Goal: Task Accomplishment & Management: Manage account settings

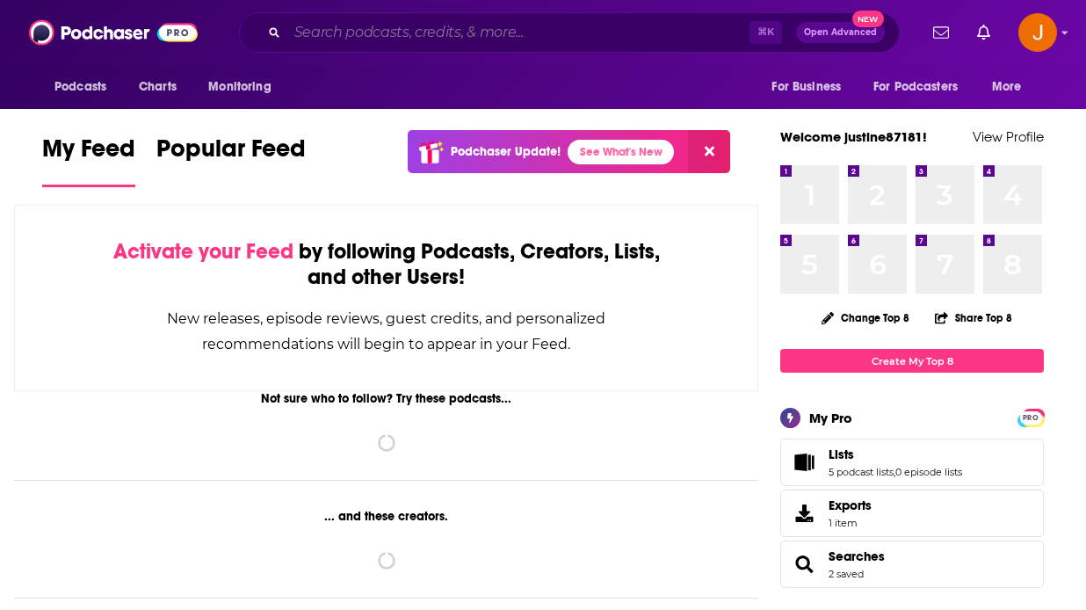
click at [477, 39] on input "Search podcasts, credits, & more..." at bounding box center [518, 32] width 462 height 28
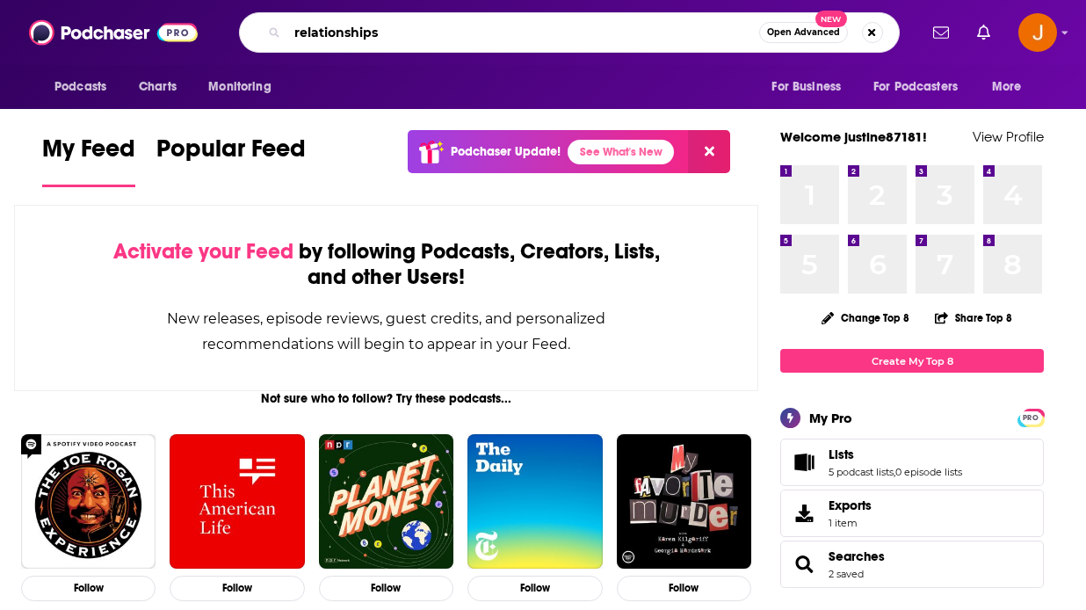
type input "relationships"
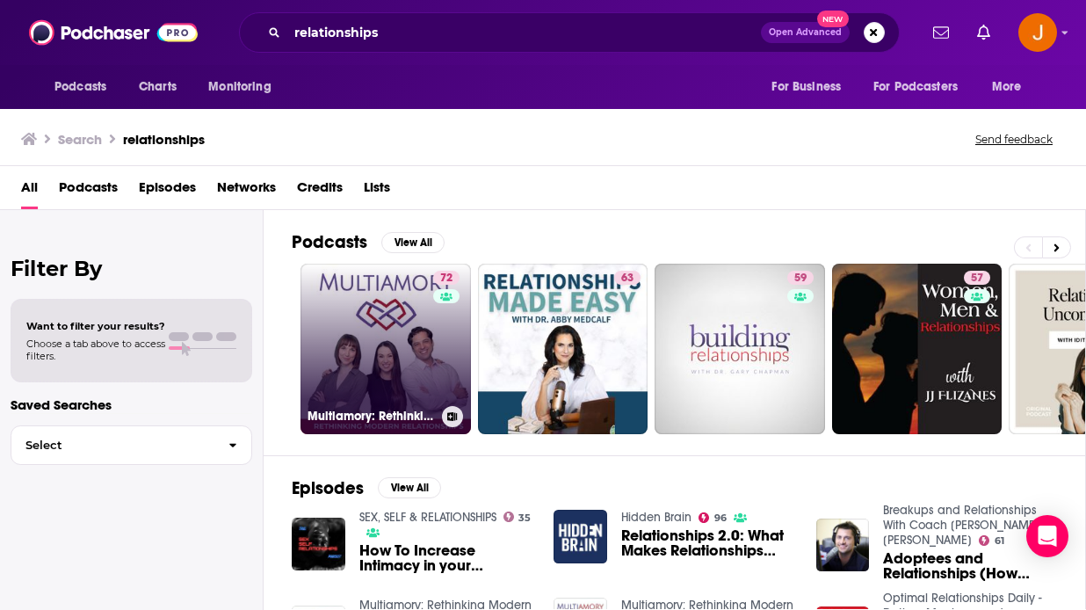
click at [440, 370] on div "72" at bounding box center [448, 338] width 31 height 135
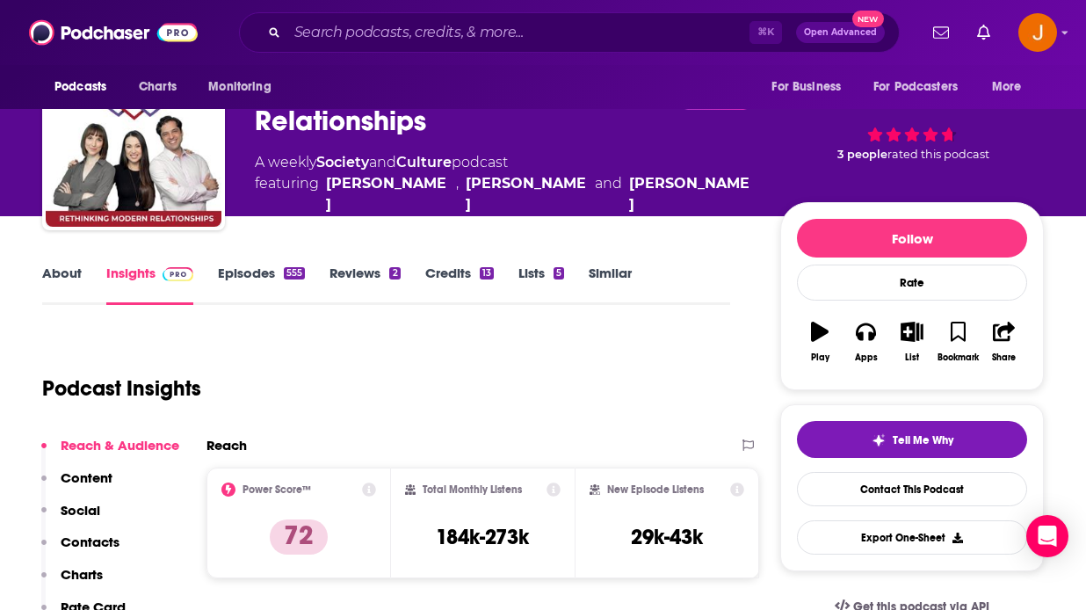
scroll to position [59, 0]
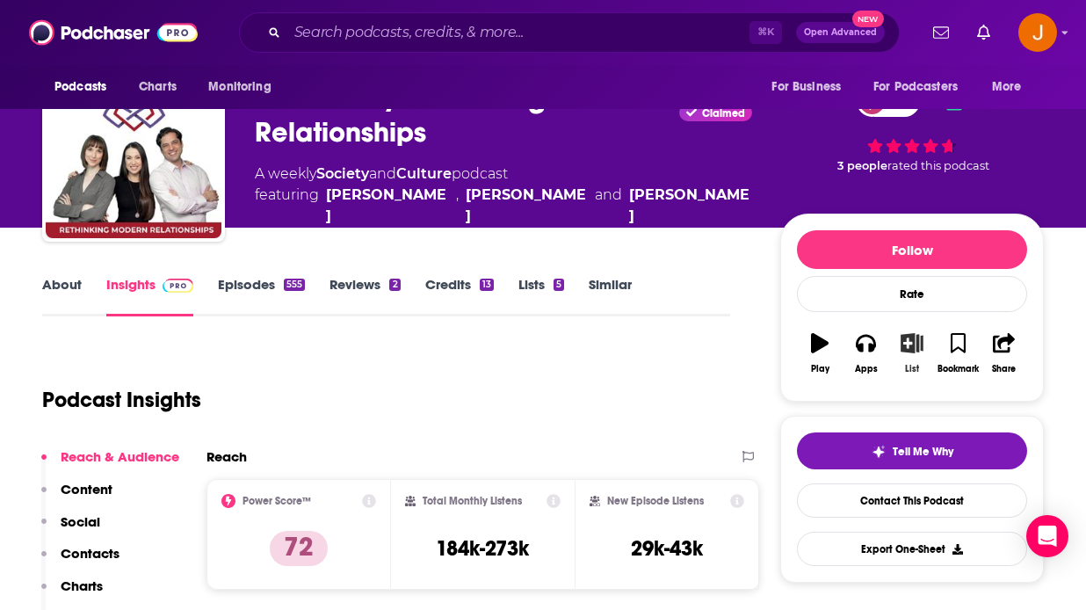
click at [909, 350] on icon "button" at bounding box center [912, 342] width 22 height 19
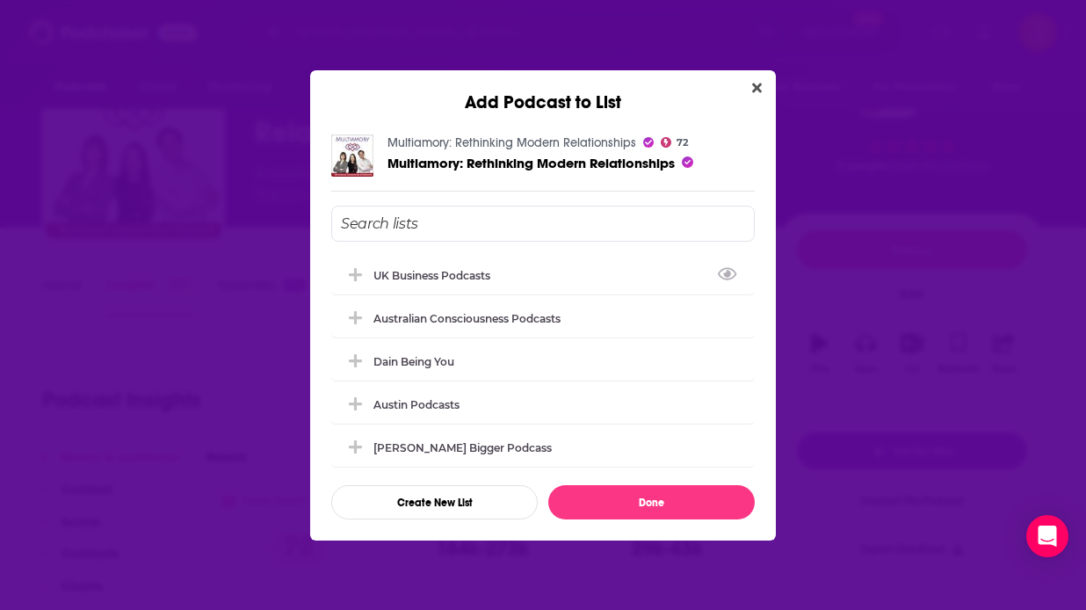
click at [447, 229] on input "Add Podcast To List" at bounding box center [542, 224] width 423 height 36
type input "Relationship"
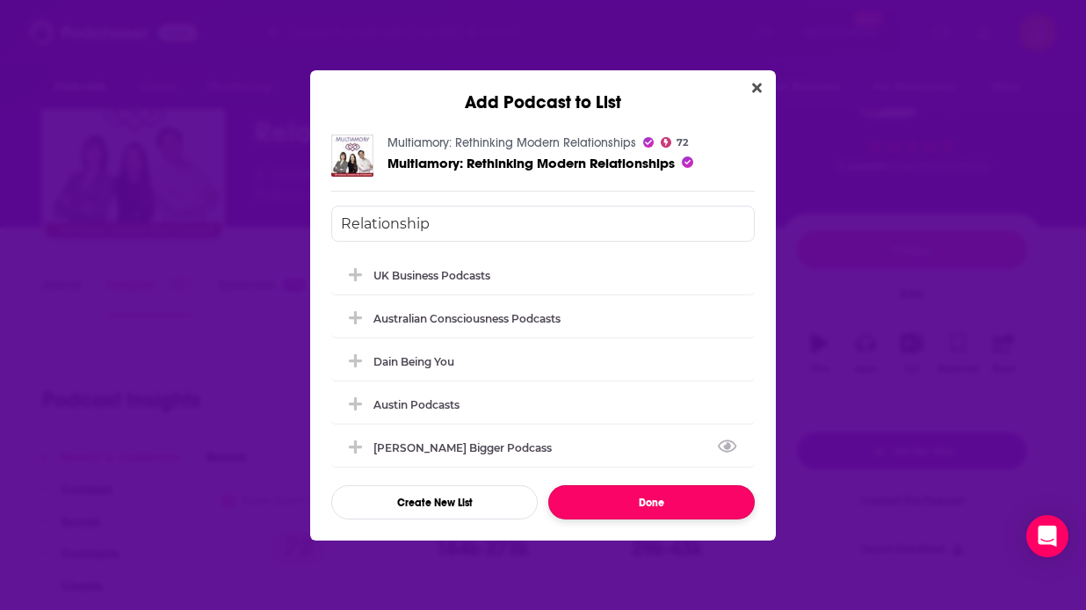
click at [602, 492] on button "Done" at bounding box center [651, 502] width 206 height 34
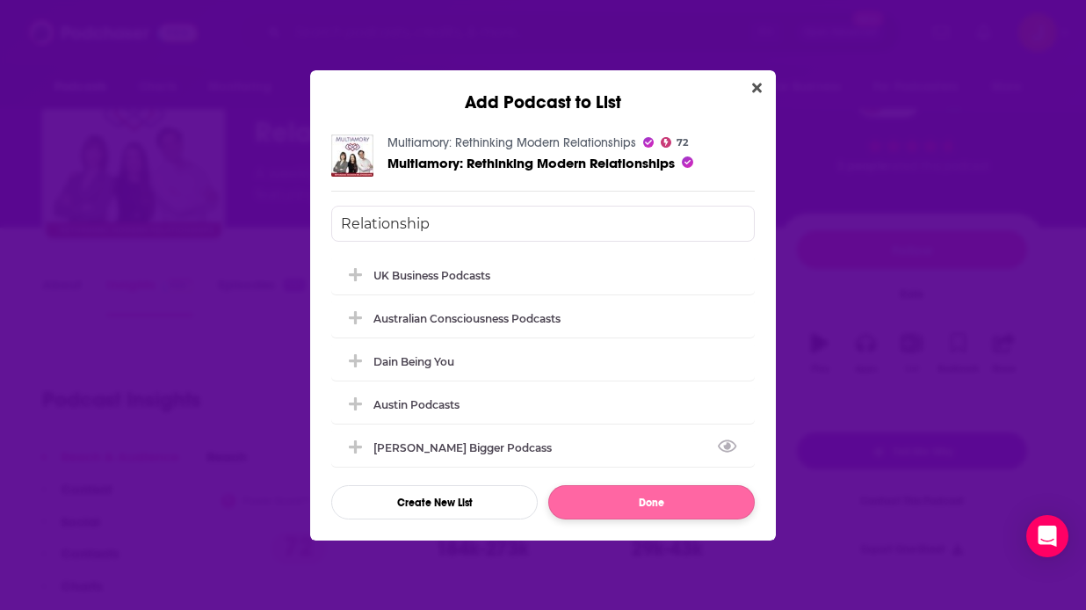
scroll to position [59, 0]
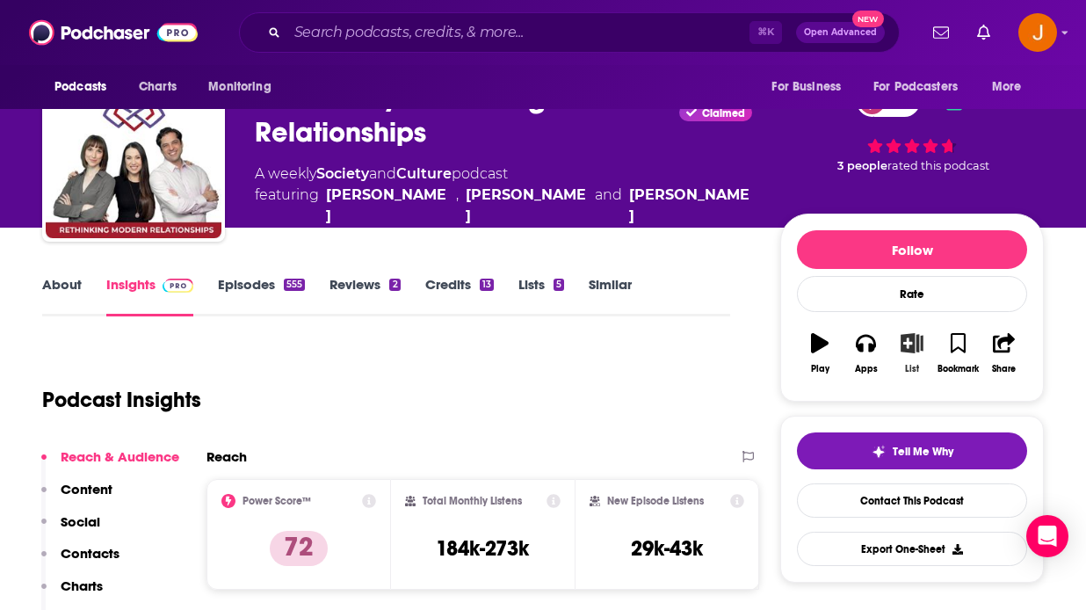
click at [905, 350] on icon "button" at bounding box center [912, 342] width 22 height 19
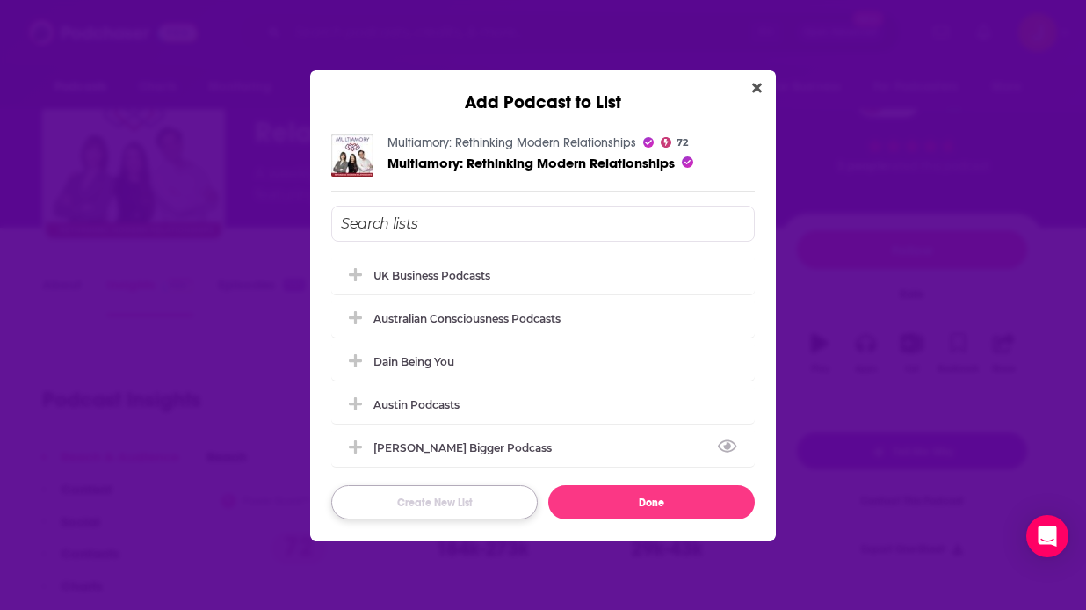
click at [440, 493] on button "Create New List" at bounding box center [434, 502] width 206 height 34
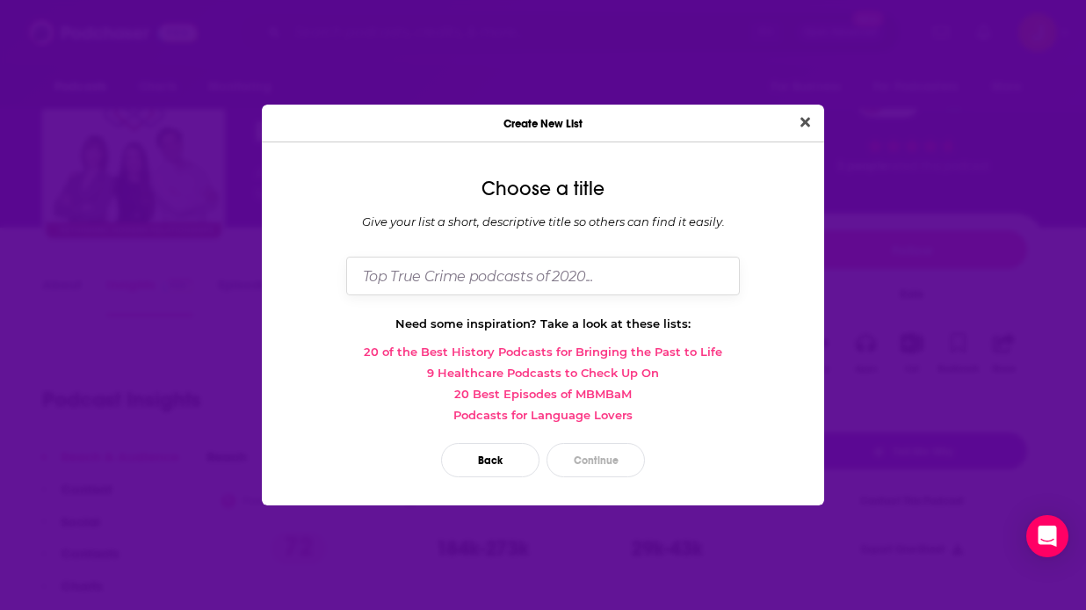
click at [508, 278] on input "Dialog" at bounding box center [543, 275] width 394 height 38
type input "Relationships [PERSON_NAME]"
click at [586, 457] on button "Continue" at bounding box center [595, 460] width 98 height 34
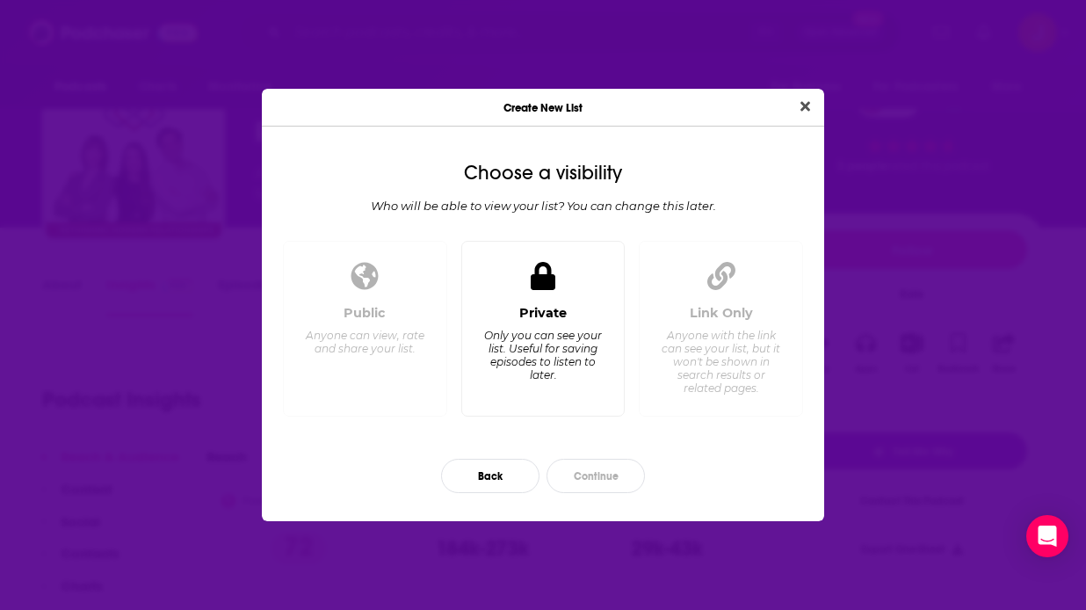
click at [539, 372] on div "Only you can see your list. Useful for saving episodes to listen to later." at bounding box center [542, 355] width 120 height 53
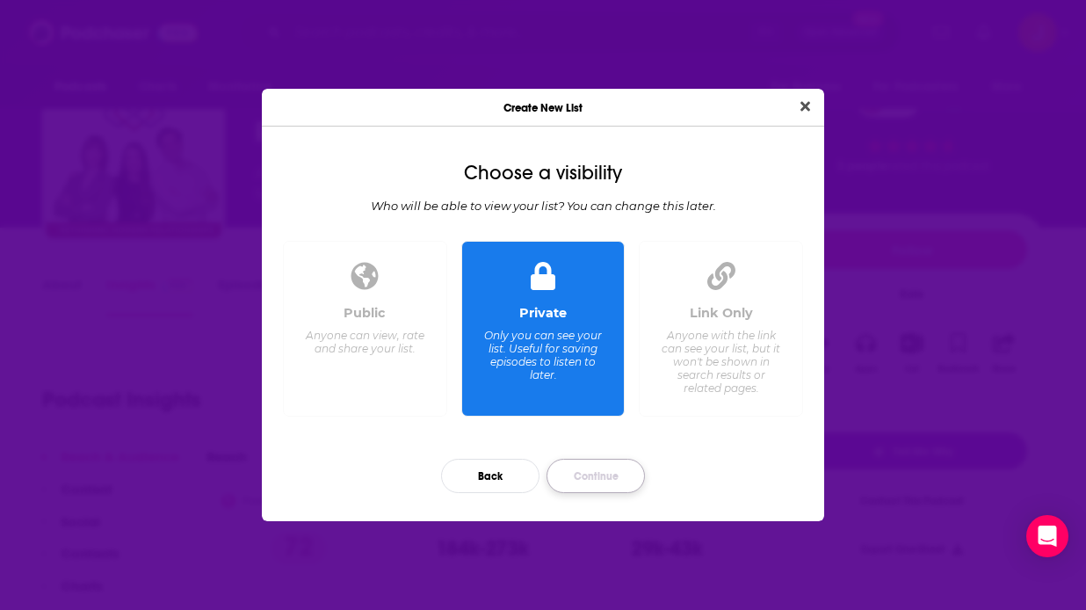
click at [601, 465] on button "Continue" at bounding box center [595, 476] width 98 height 34
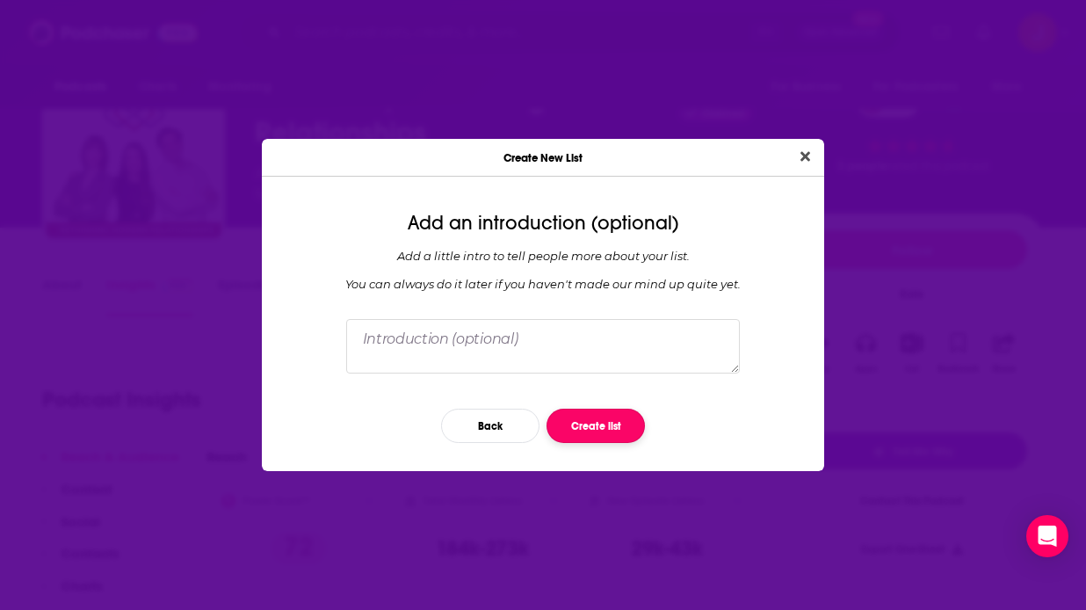
click at [588, 427] on button "Create list" at bounding box center [595, 425] width 98 height 34
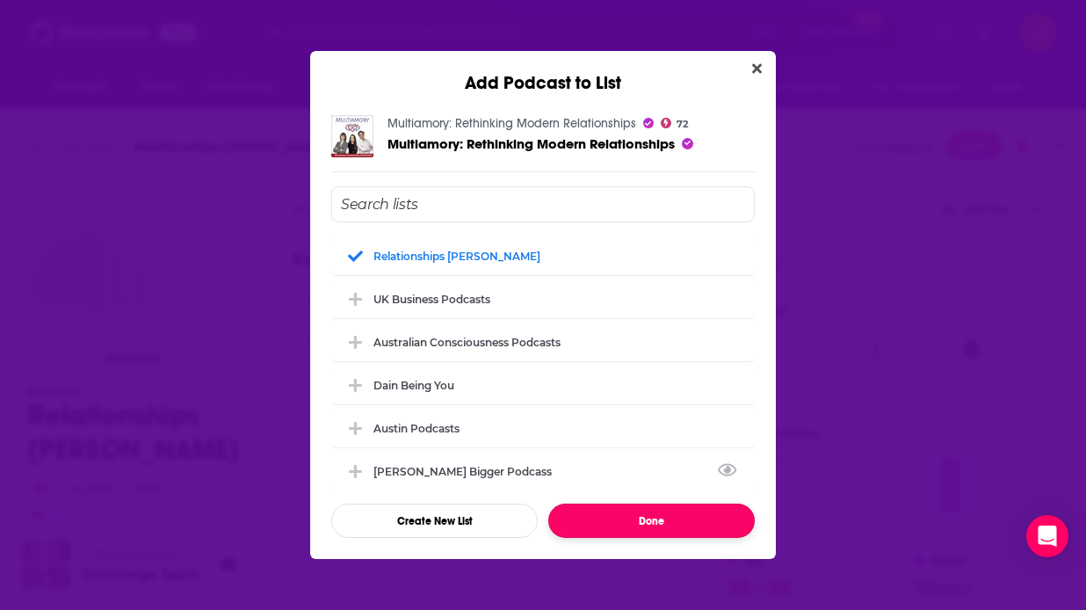
click at [603, 510] on button "Done" at bounding box center [651, 520] width 206 height 34
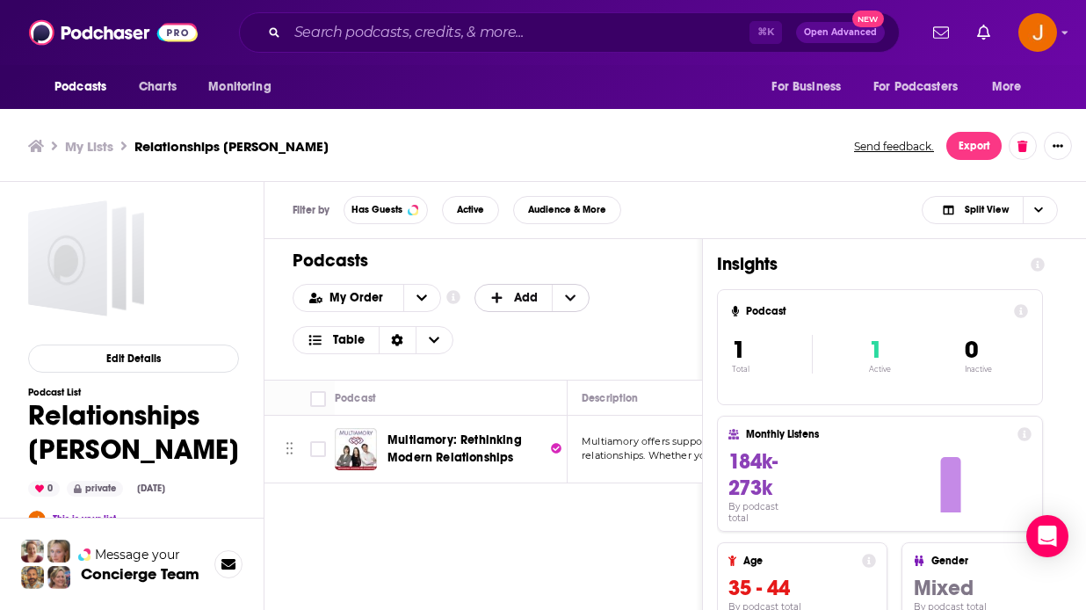
click at [518, 297] on span "Add" at bounding box center [526, 298] width 24 height 12
click at [529, 325] on span "Add Podcasts" at bounding box center [533, 326] width 90 height 10
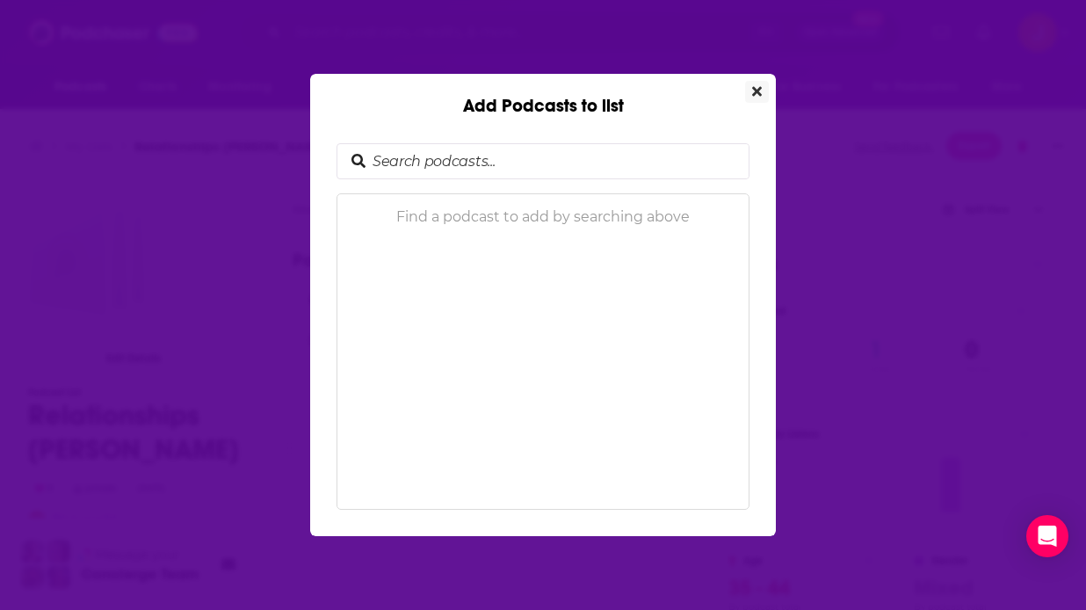
click at [763, 93] on button "Close" at bounding box center [757, 92] width 24 height 22
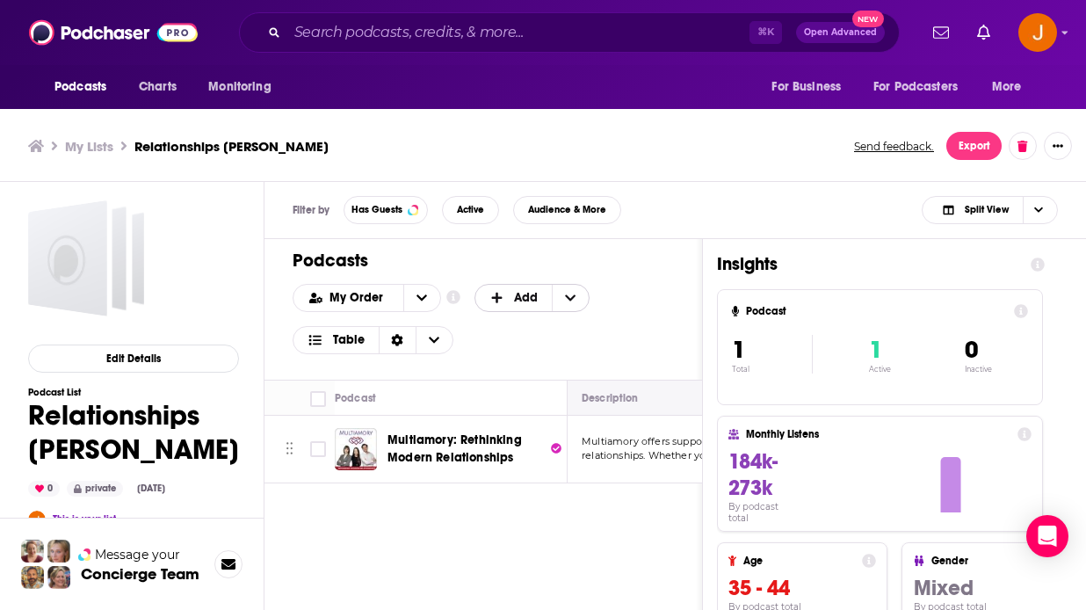
scroll to position [5, 0]
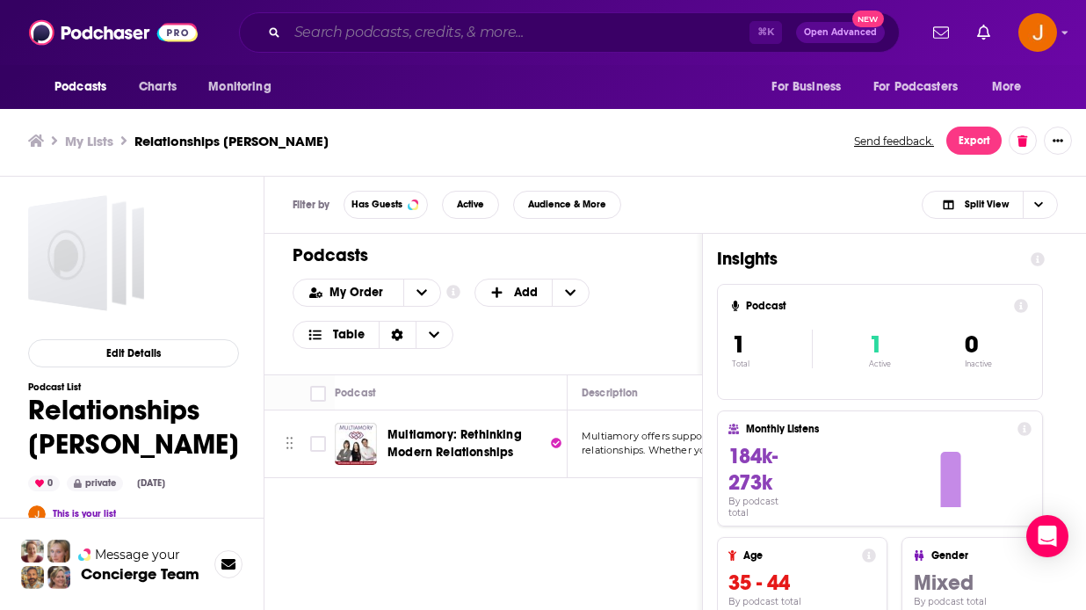
click at [434, 31] on input "Search podcasts, credits, & more..." at bounding box center [518, 32] width 462 height 28
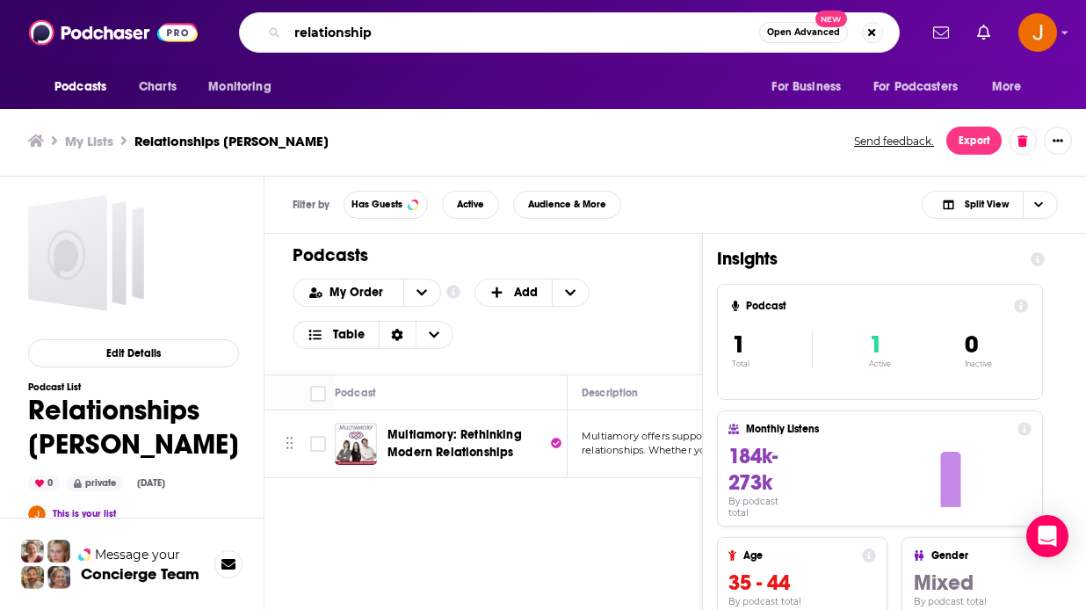
type input "relationship"
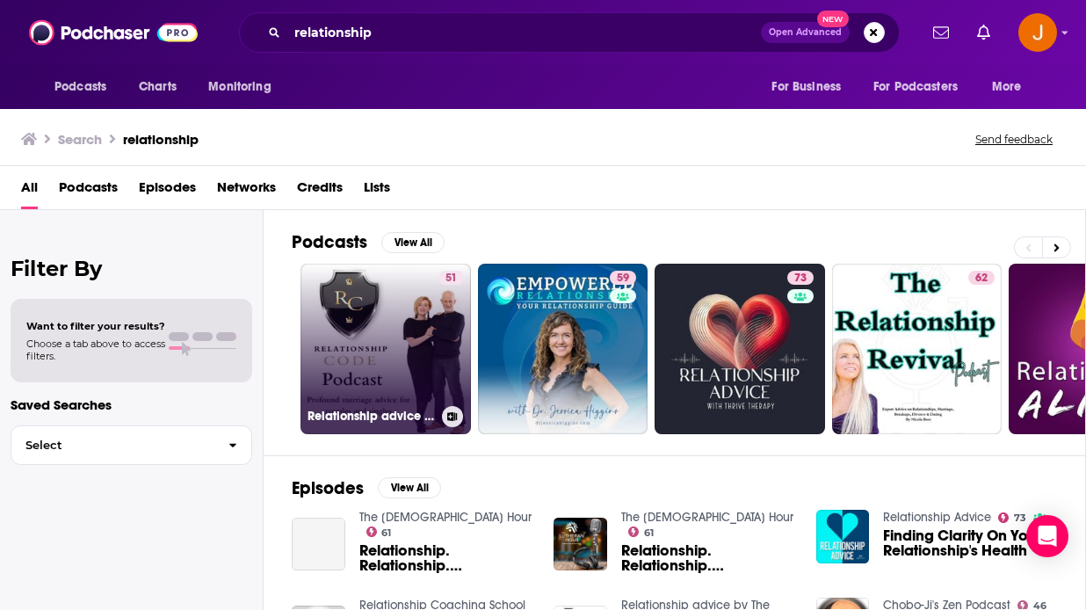
click at [399, 357] on link "51 Relationship advice by The Relationship Code.." at bounding box center [385, 349] width 170 height 170
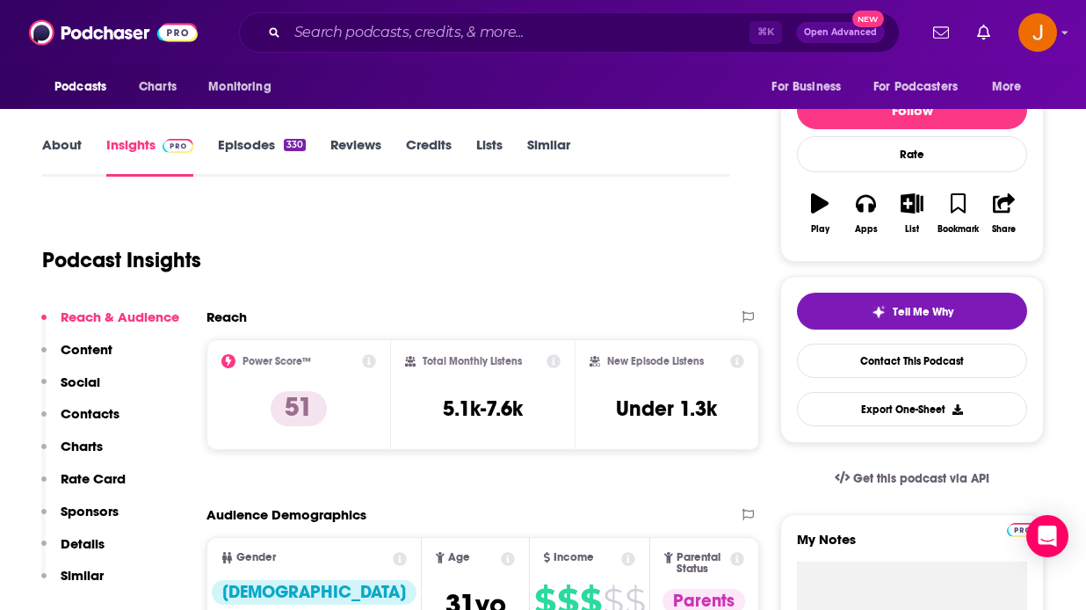
click at [112, 413] on p "Contacts" at bounding box center [90, 413] width 59 height 17
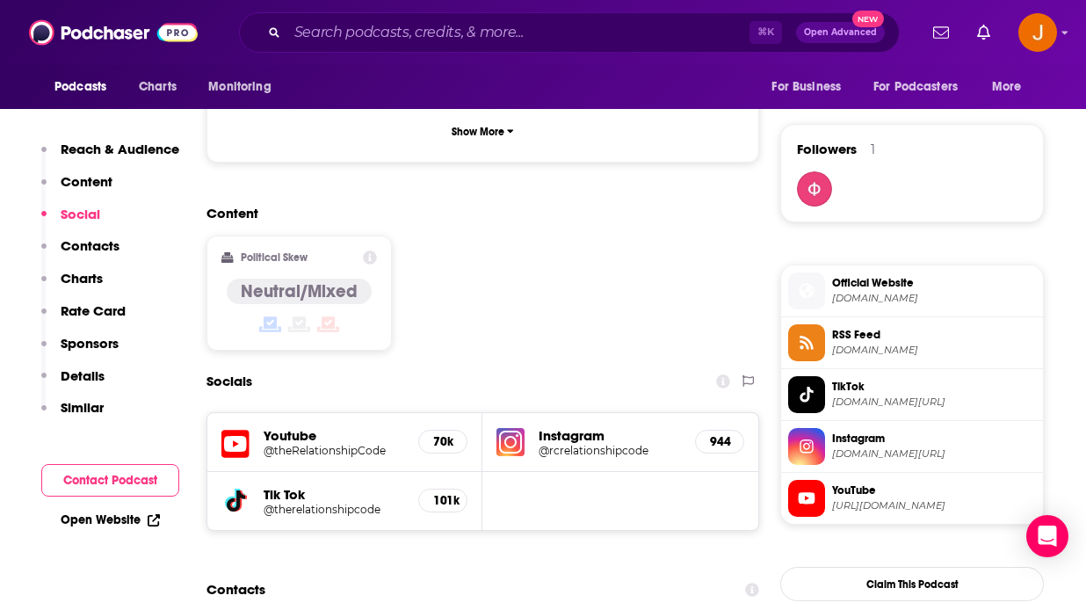
scroll to position [1181, 0]
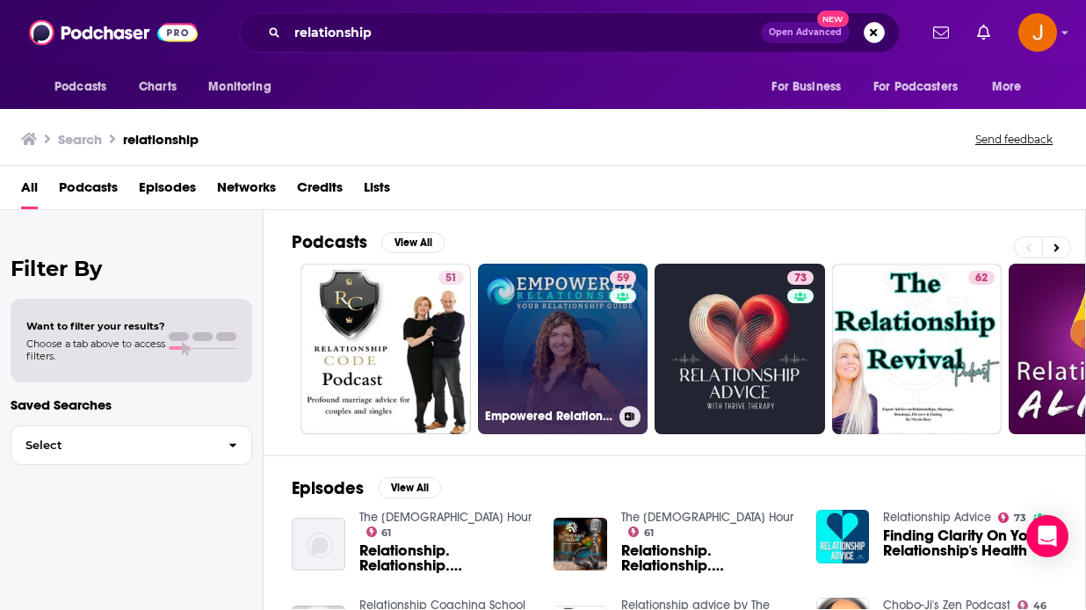
click at [605, 380] on link "59 Empowered Relationship Podcast: Your Relationship Resource And Guide" at bounding box center [563, 349] width 170 height 170
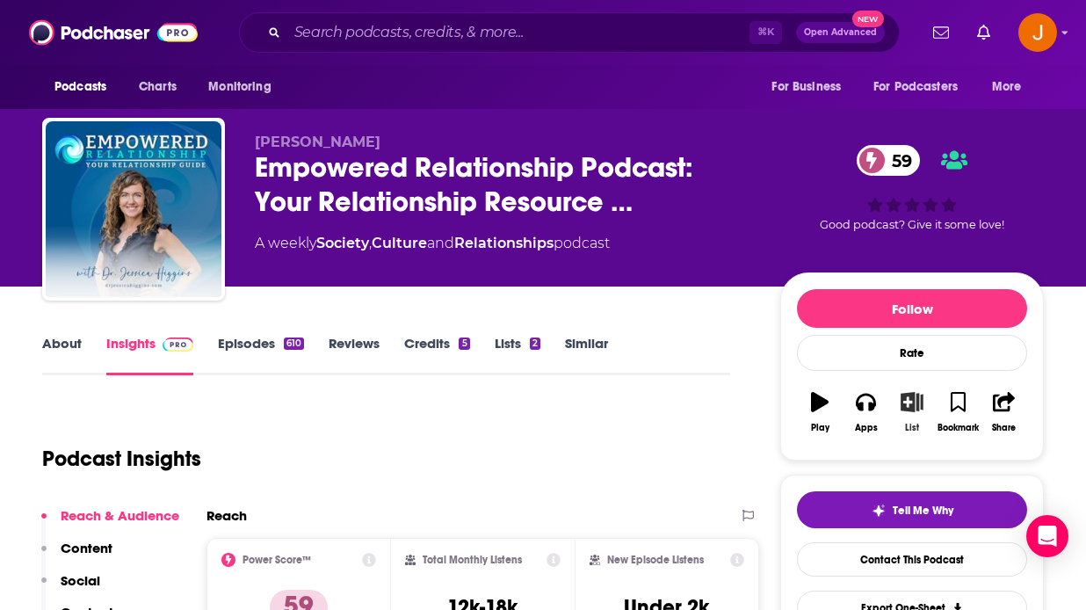
click at [914, 409] on icon "button" at bounding box center [911, 401] width 22 height 19
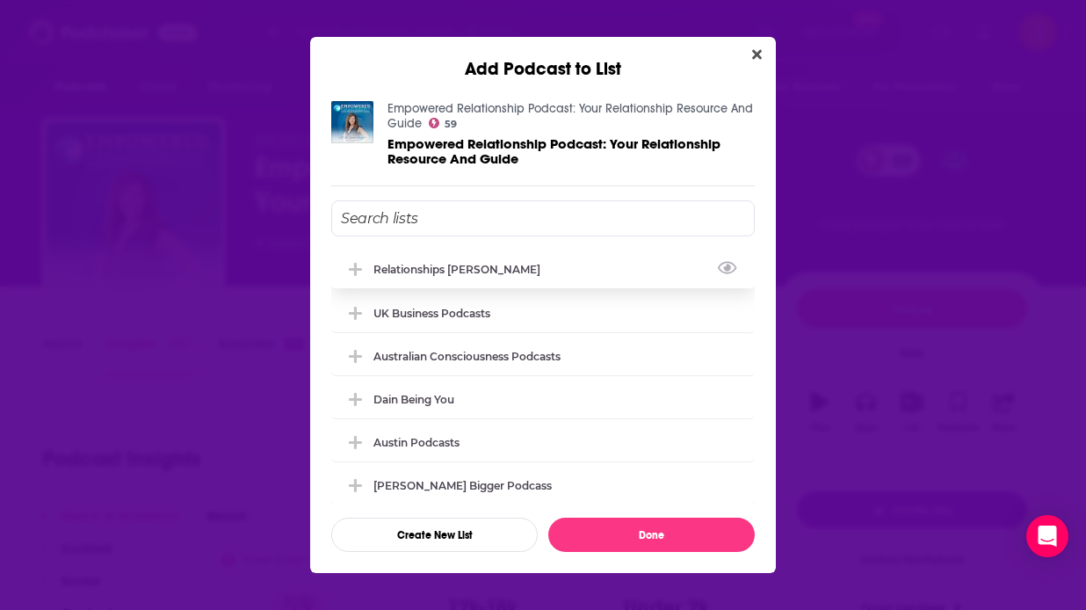
click at [495, 266] on div "Relationships [PERSON_NAME]" at bounding box center [461, 269] width 177 height 13
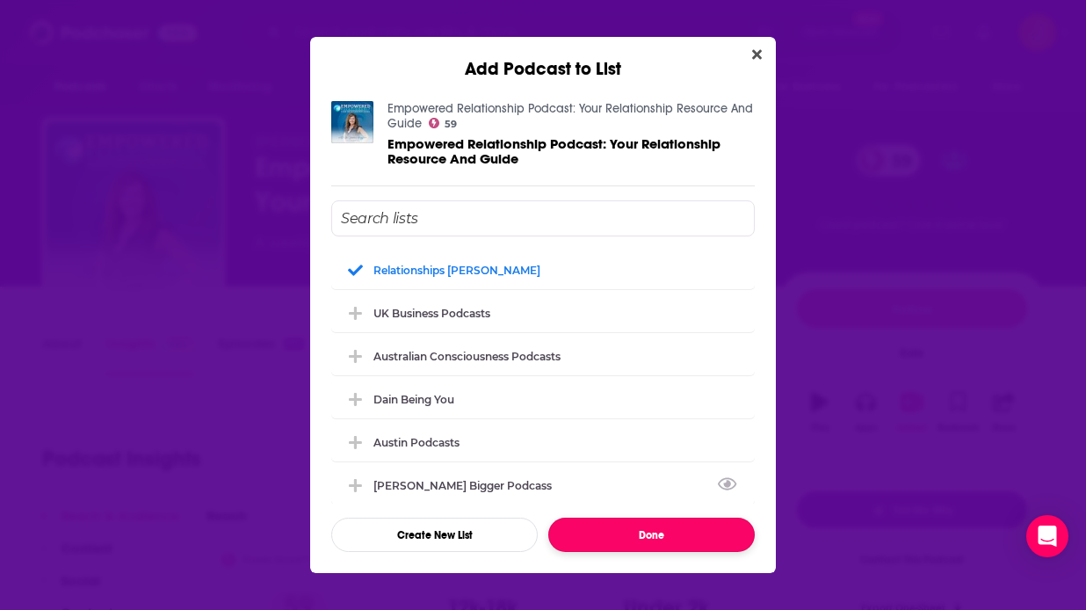
click at [662, 539] on button "Done" at bounding box center [651, 534] width 206 height 34
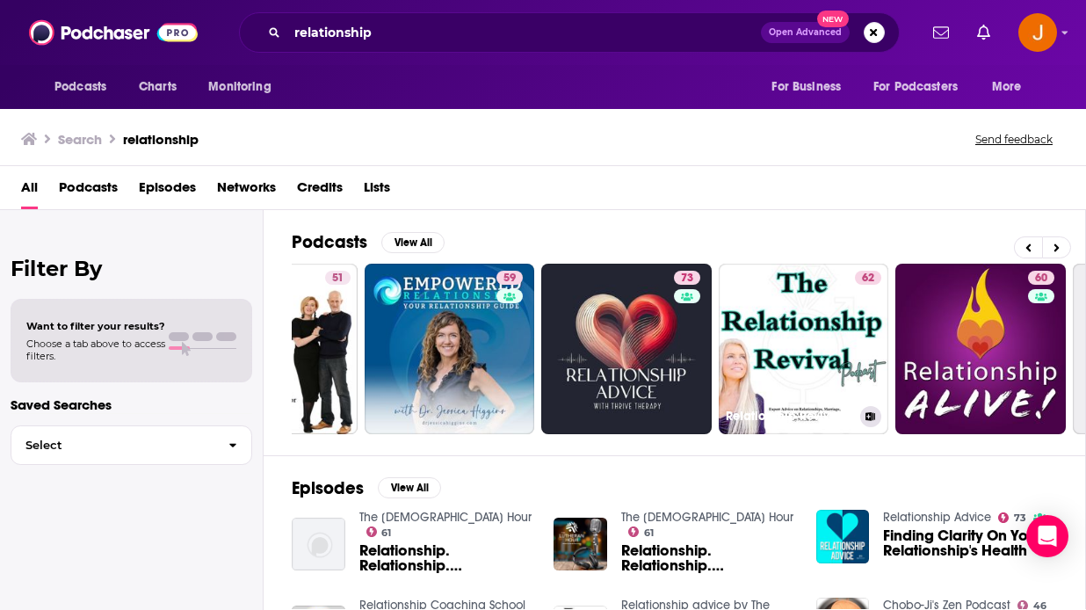
scroll to position [0, 119]
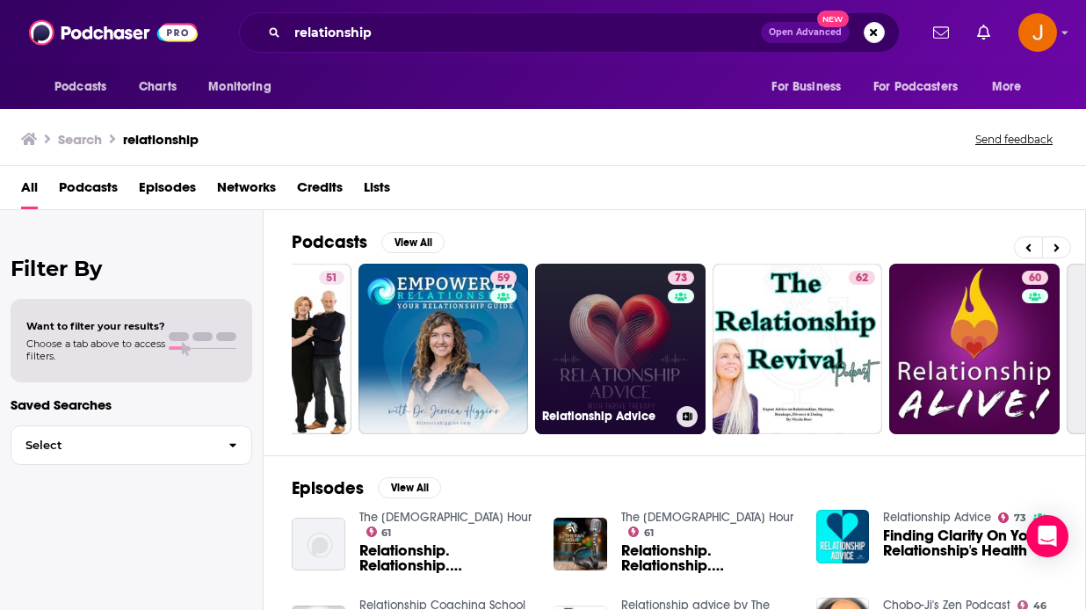
click at [655, 372] on link "73 Relationship Advice" at bounding box center [620, 349] width 170 height 170
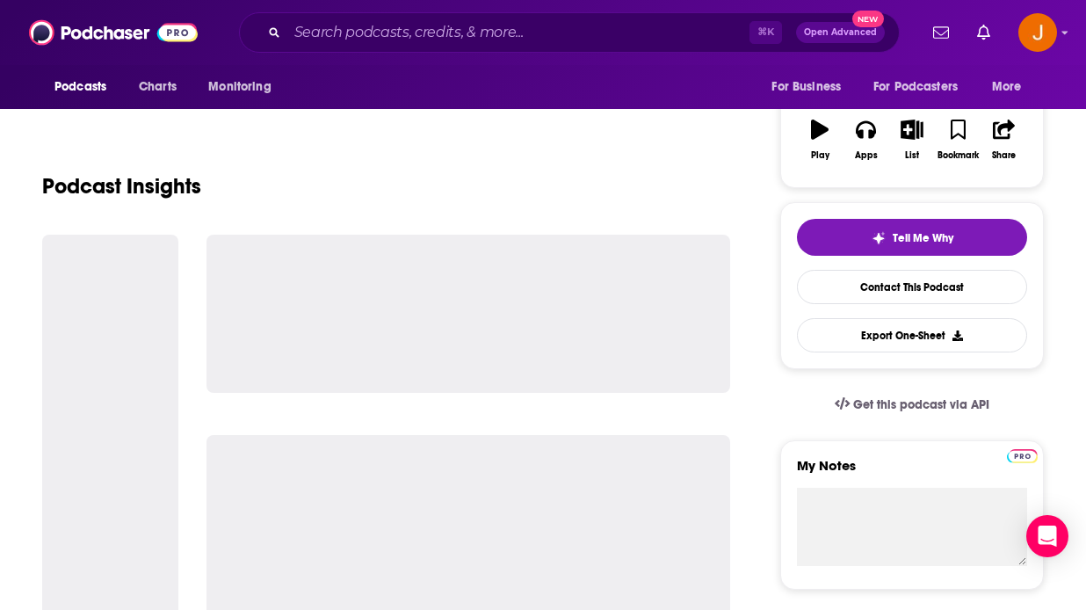
scroll to position [322, 0]
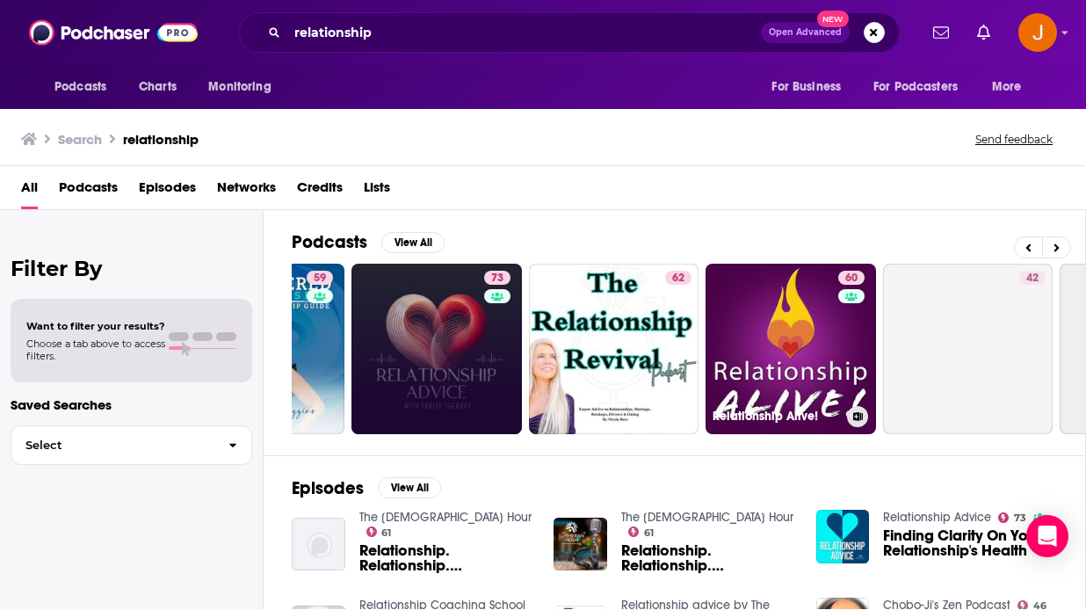
scroll to position [0, 354]
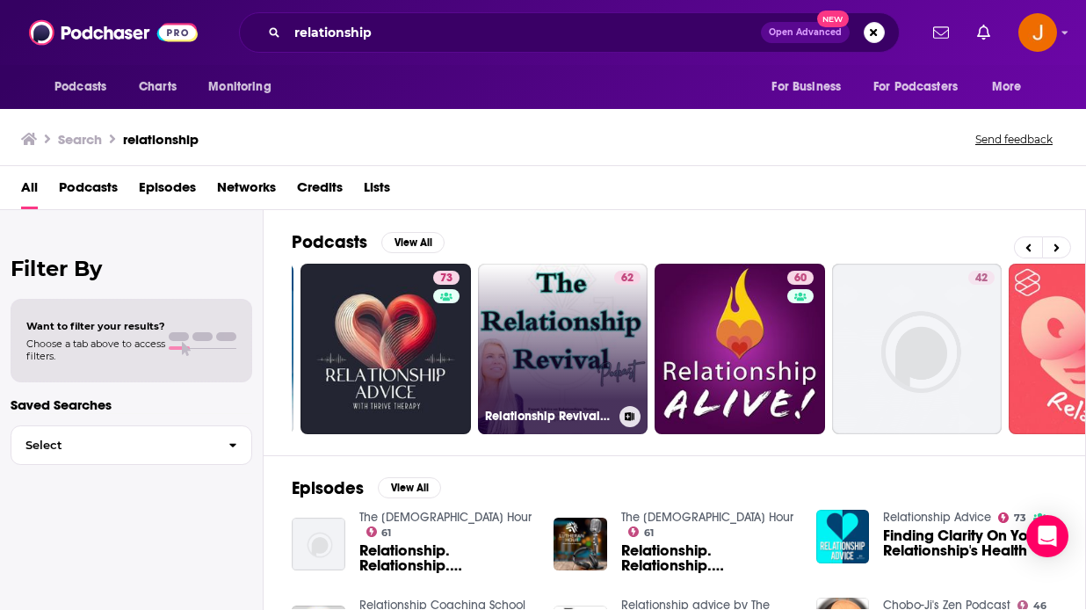
click at [549, 358] on link "62 Relationship Revival Podcast: Expert Advice on Relationships, Marriage, Dati…" at bounding box center [563, 349] width 170 height 170
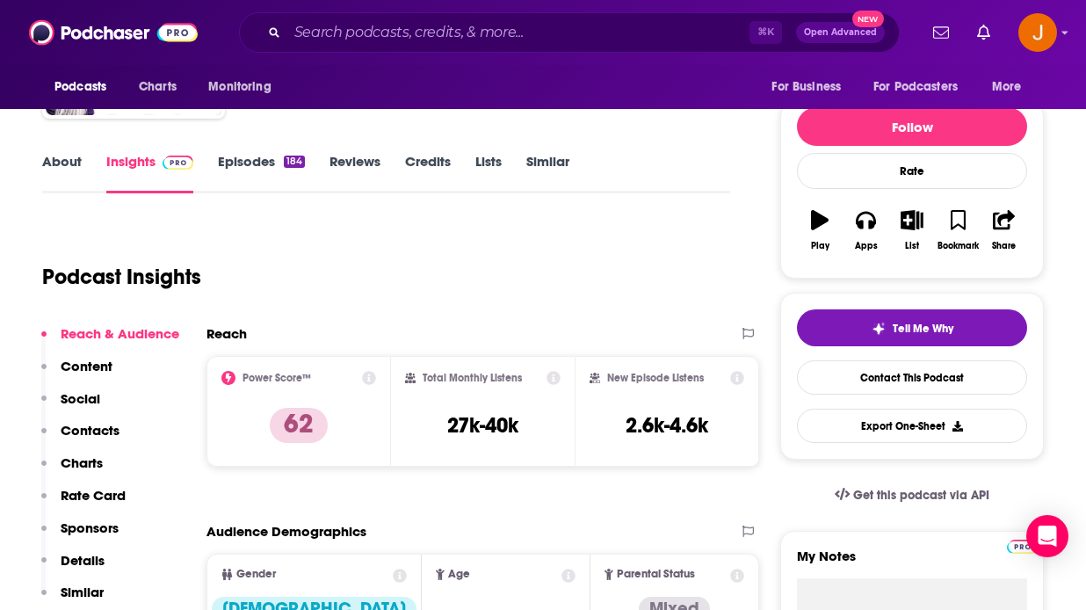
scroll to position [214, 0]
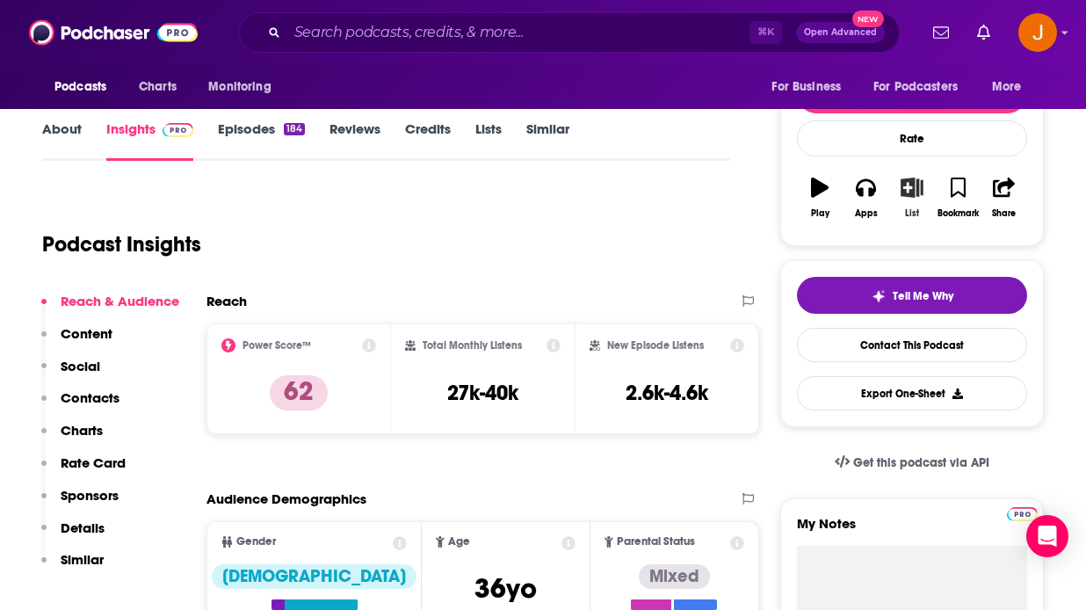
click at [911, 191] on icon "button" at bounding box center [912, 186] width 22 height 19
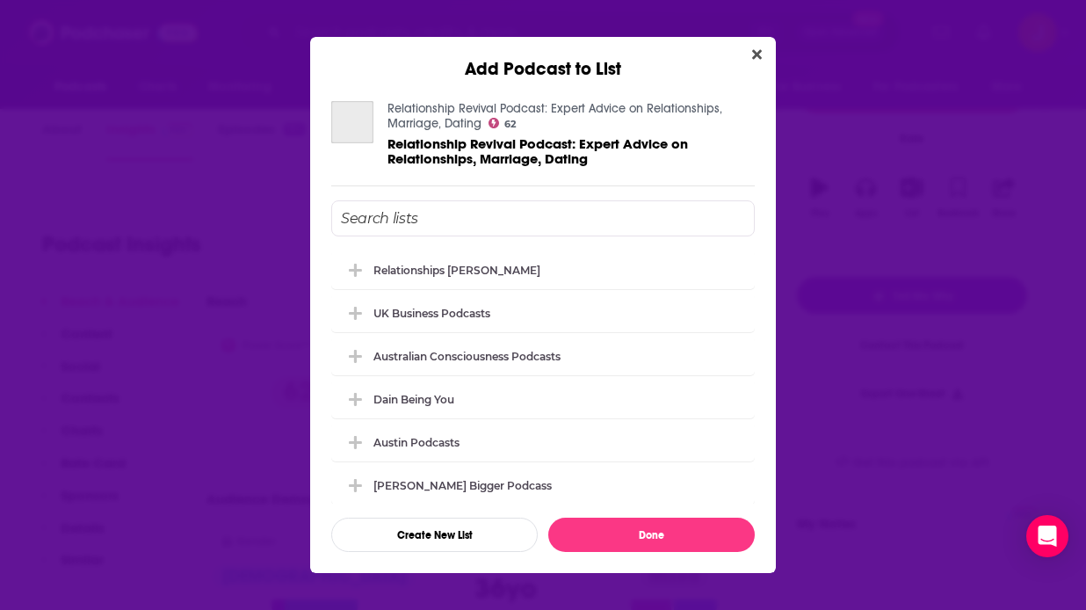
scroll to position [0, 0]
click at [507, 288] on div "Relationships [PERSON_NAME] UK Business Podcasts Australian Consciousness Podca…" at bounding box center [542, 376] width 423 height 253
click at [487, 275] on div "Relationships [PERSON_NAME]" at bounding box center [542, 268] width 423 height 39
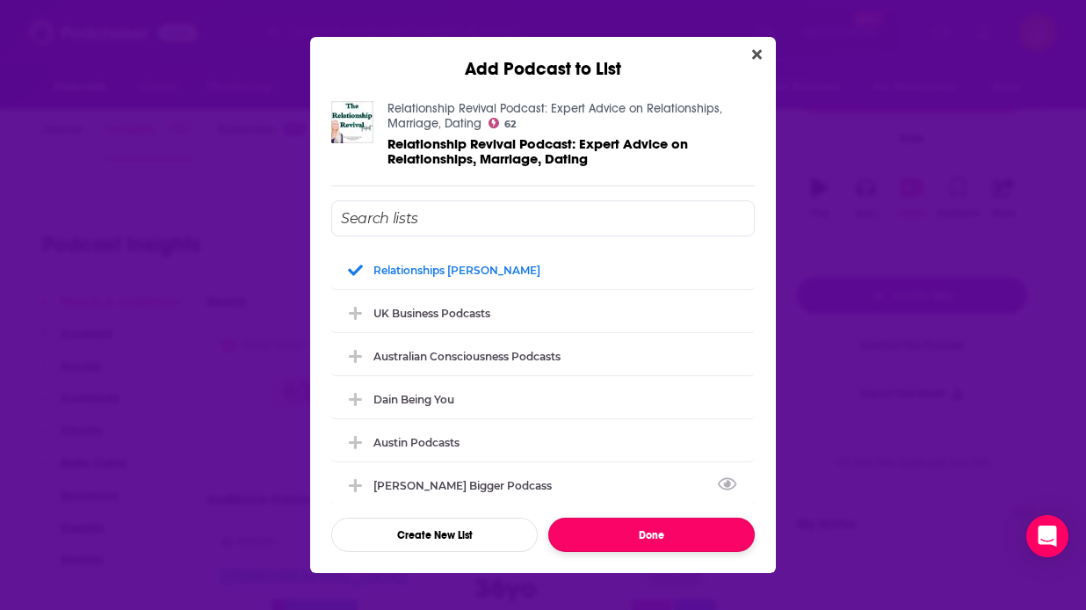
click at [604, 535] on button "Done" at bounding box center [651, 534] width 206 height 34
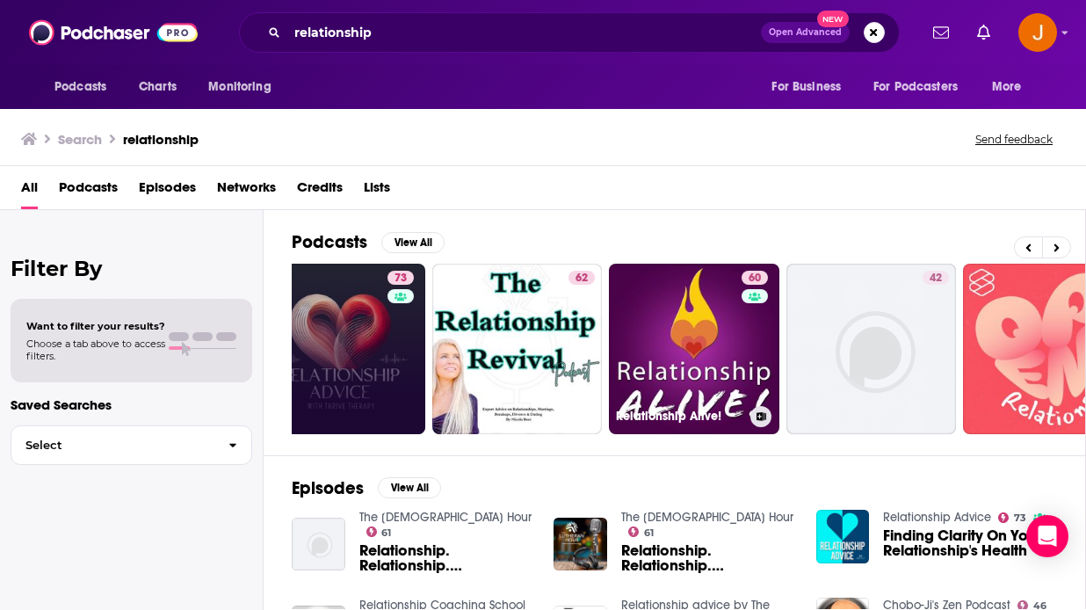
scroll to position [0, 411]
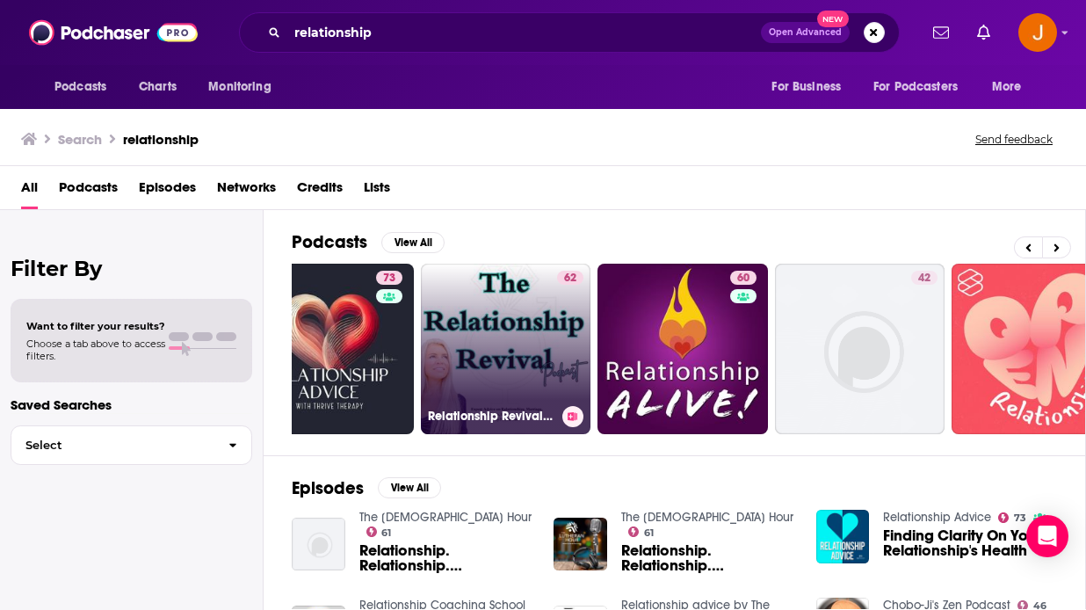
click at [542, 367] on link "62 Relationship Revival Podcast: Expert Advice on Relationships, Marriage, Dati…" at bounding box center [506, 349] width 170 height 170
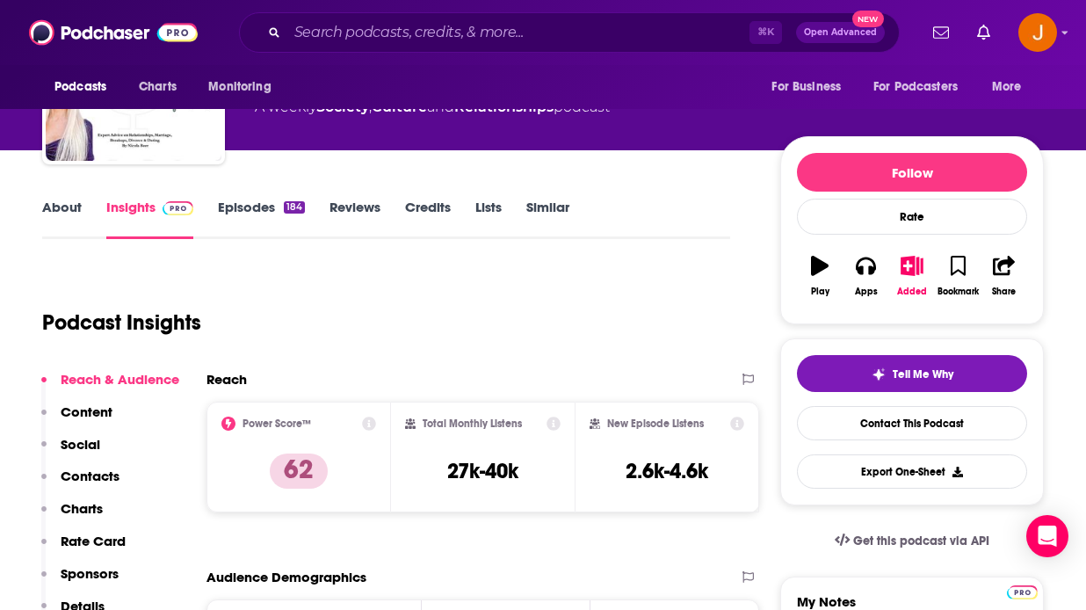
scroll to position [171, 0]
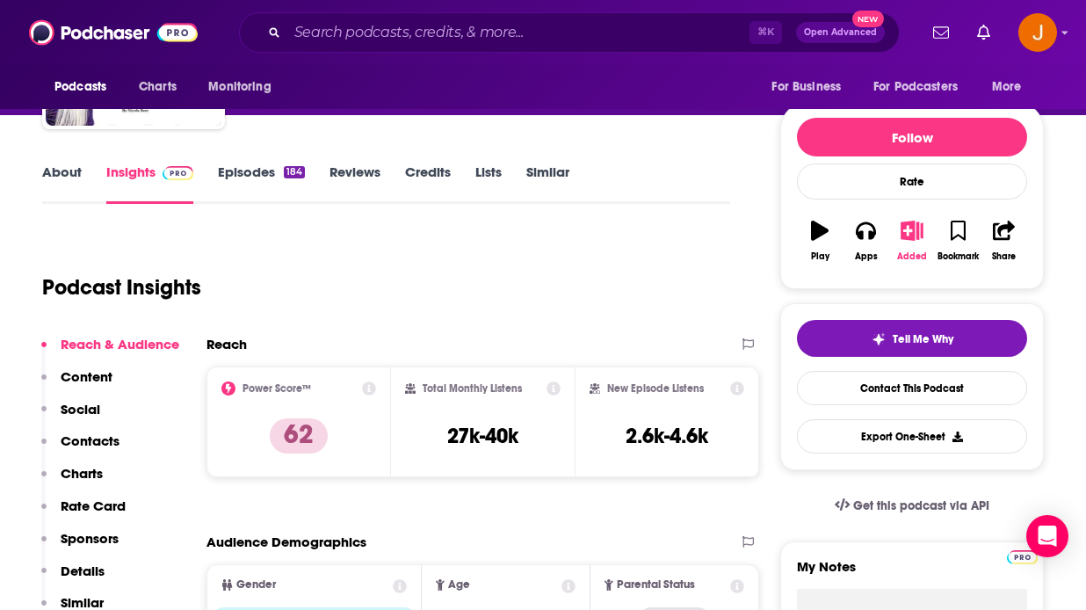
click at [908, 241] on button "Added" at bounding box center [912, 240] width 46 height 63
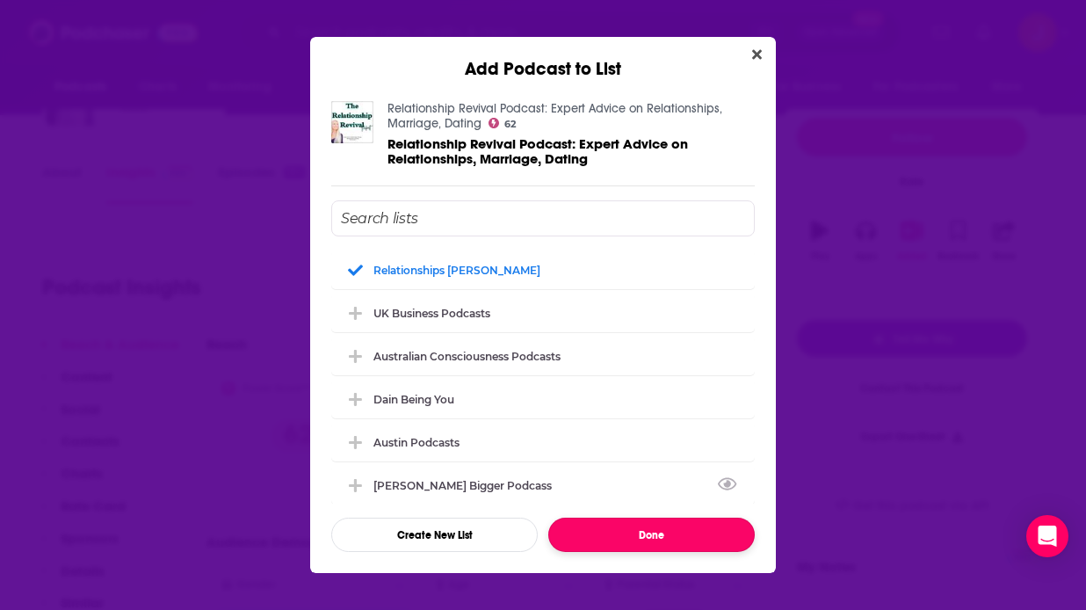
click at [648, 545] on button "Done" at bounding box center [651, 534] width 206 height 34
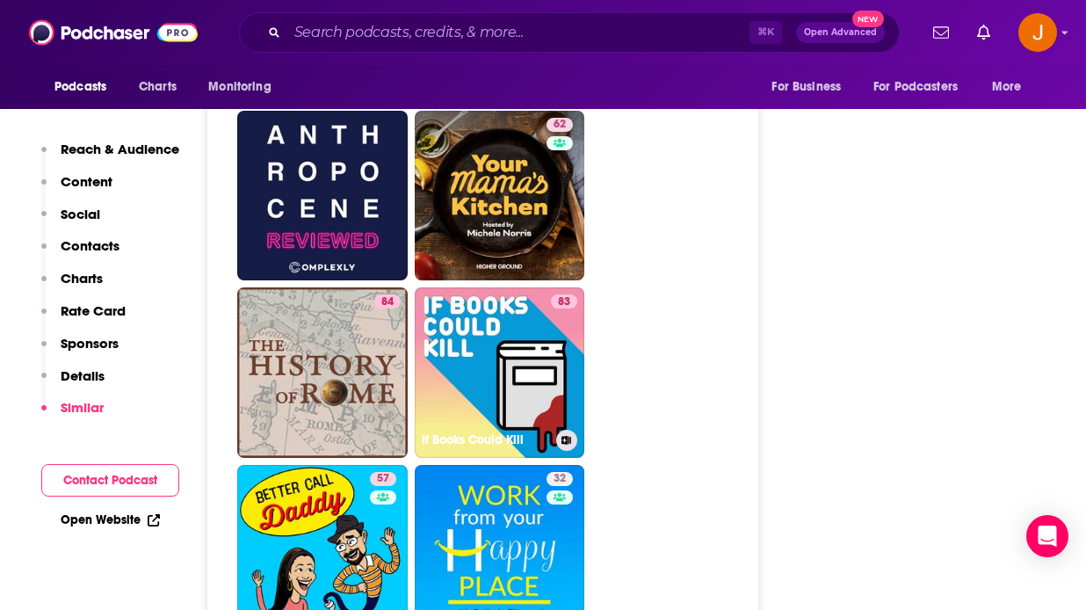
scroll to position [3621, 0]
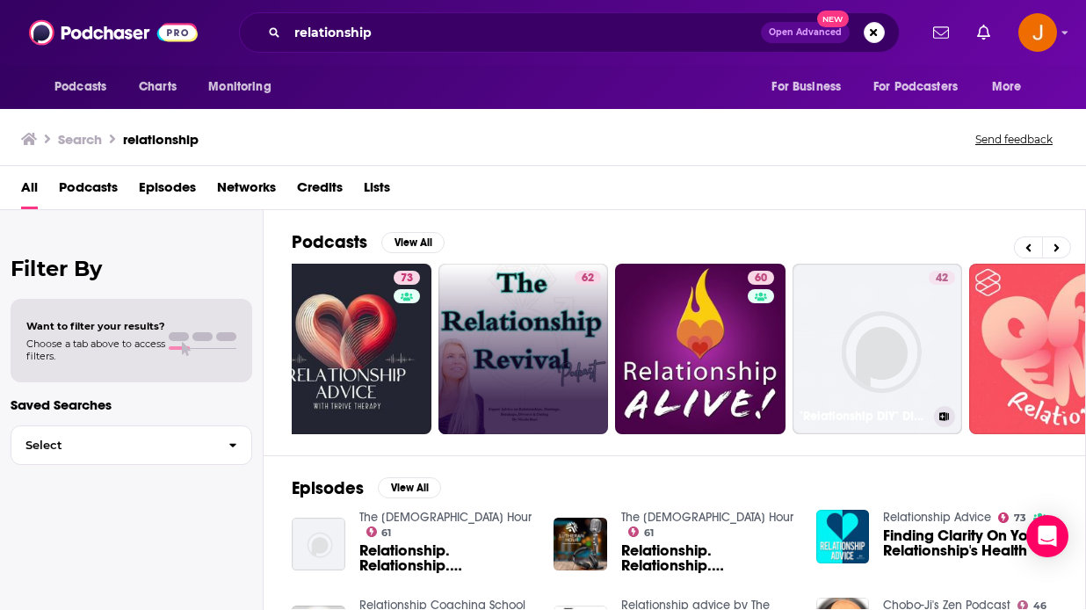
scroll to position [0, 549]
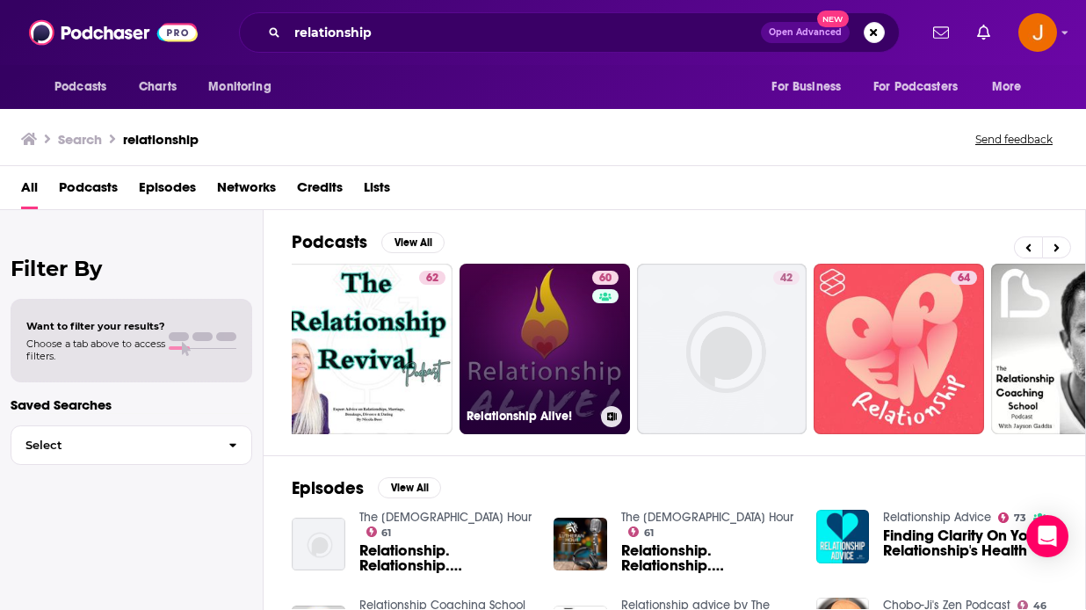
click at [547, 358] on link "60 Relationship Alive!" at bounding box center [544, 349] width 170 height 170
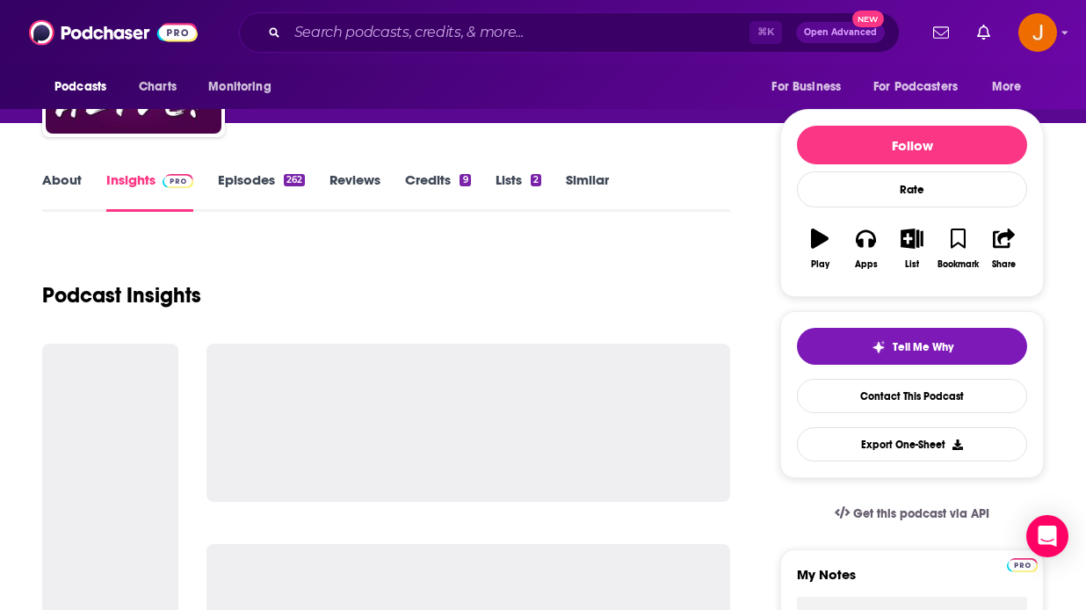
scroll to position [166, 0]
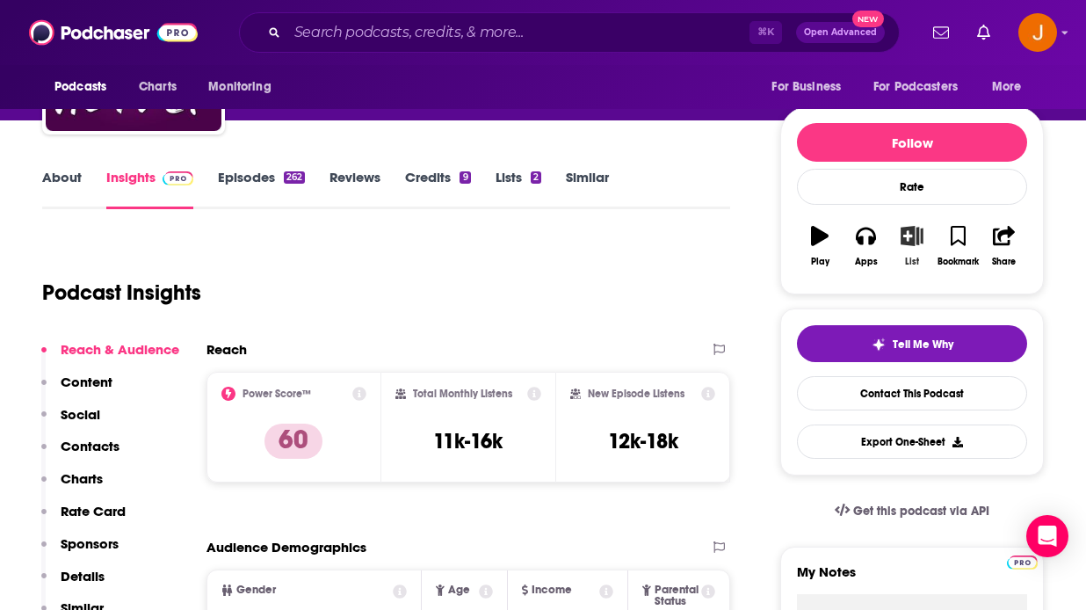
click at [906, 251] on button "List" at bounding box center [912, 245] width 46 height 63
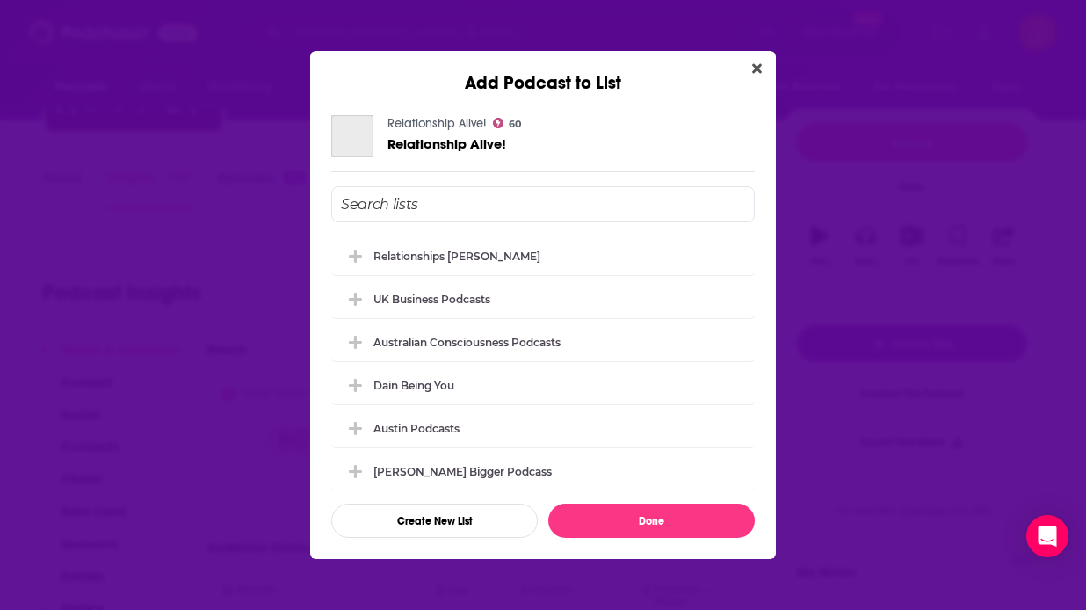
scroll to position [0, 0]
click at [578, 266] on div "Relationships [PERSON_NAME]" at bounding box center [542, 254] width 423 height 39
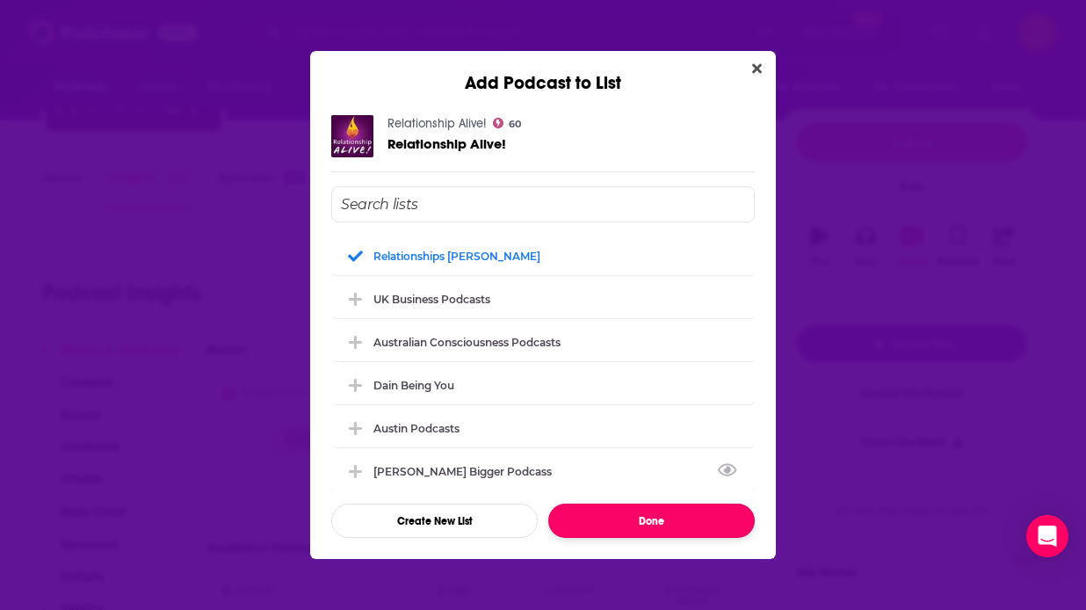
click at [603, 519] on button "Done" at bounding box center [651, 520] width 206 height 34
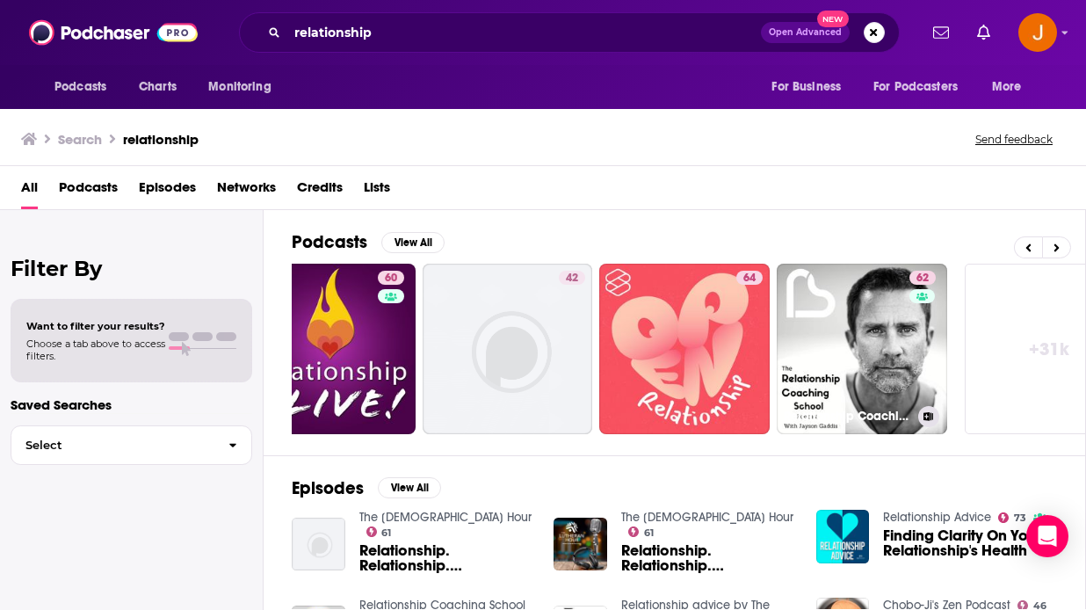
scroll to position [0, 820]
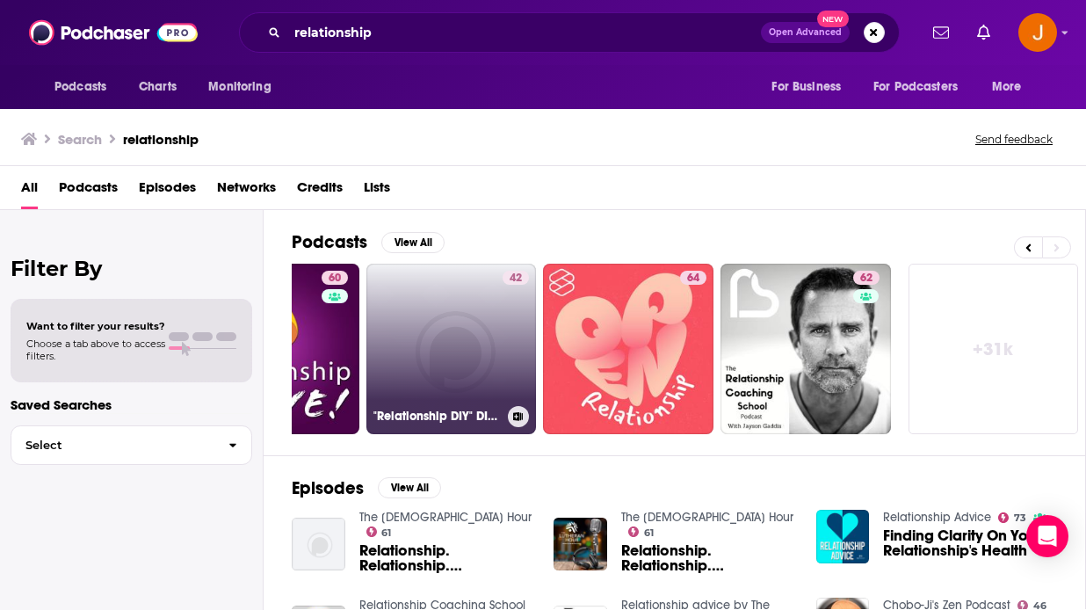
click at [468, 353] on link "42 "Relationship DIY" DIY Relationship Skills with [PERSON_NAME], PhD." at bounding box center [451, 349] width 170 height 170
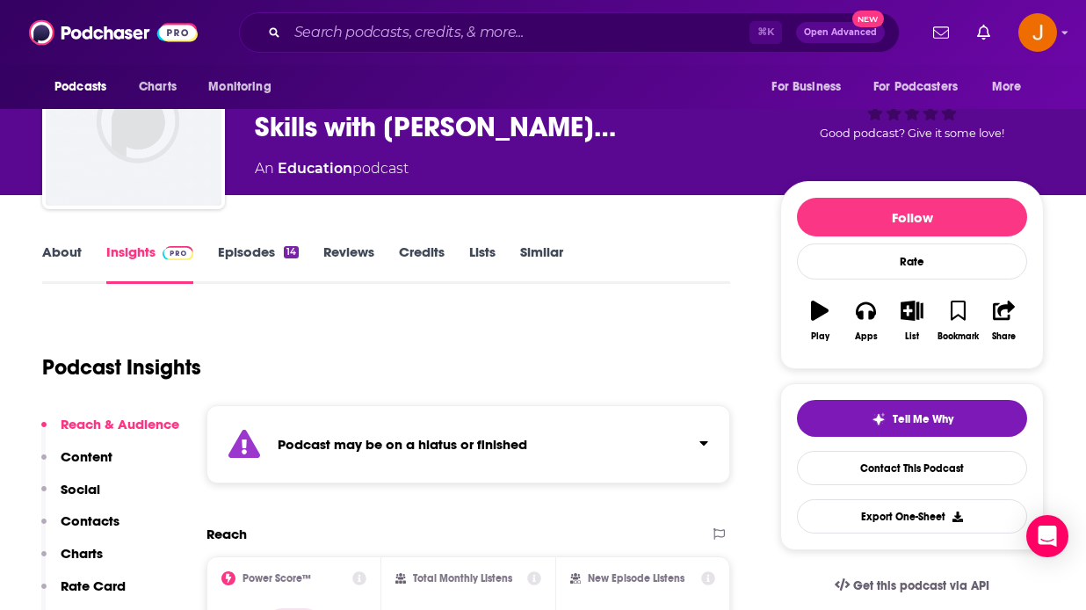
scroll to position [94, 0]
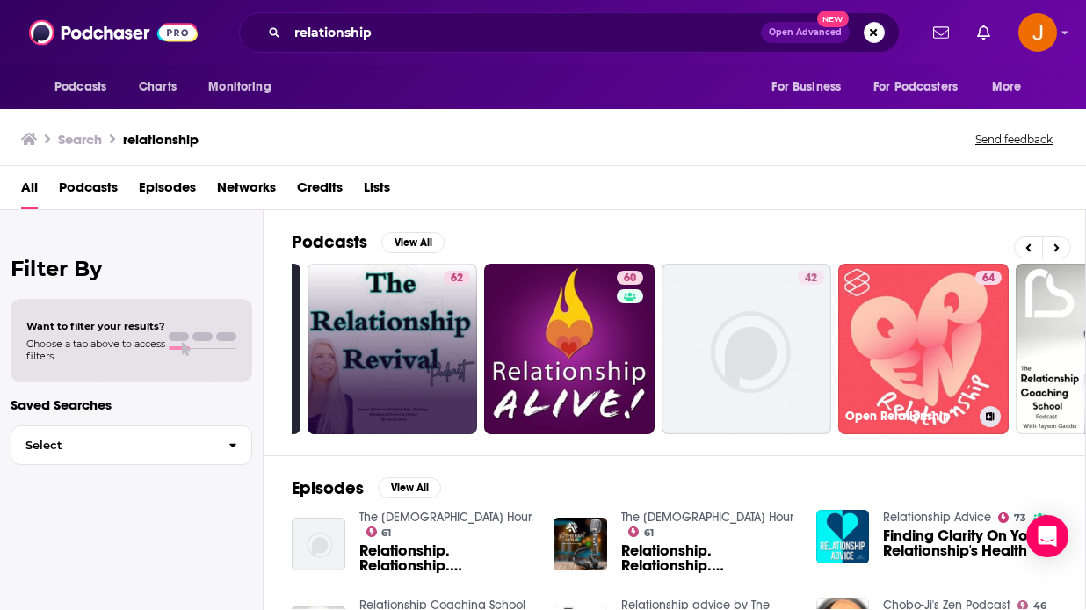
scroll to position [0, 600]
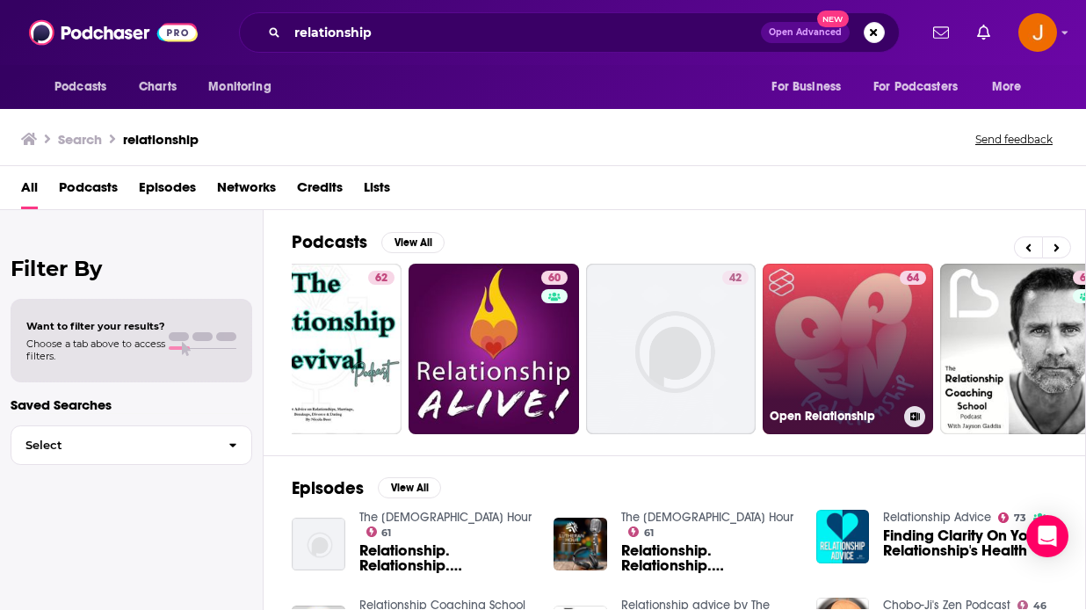
click at [829, 390] on link "64 Open Relationship" at bounding box center [847, 349] width 170 height 170
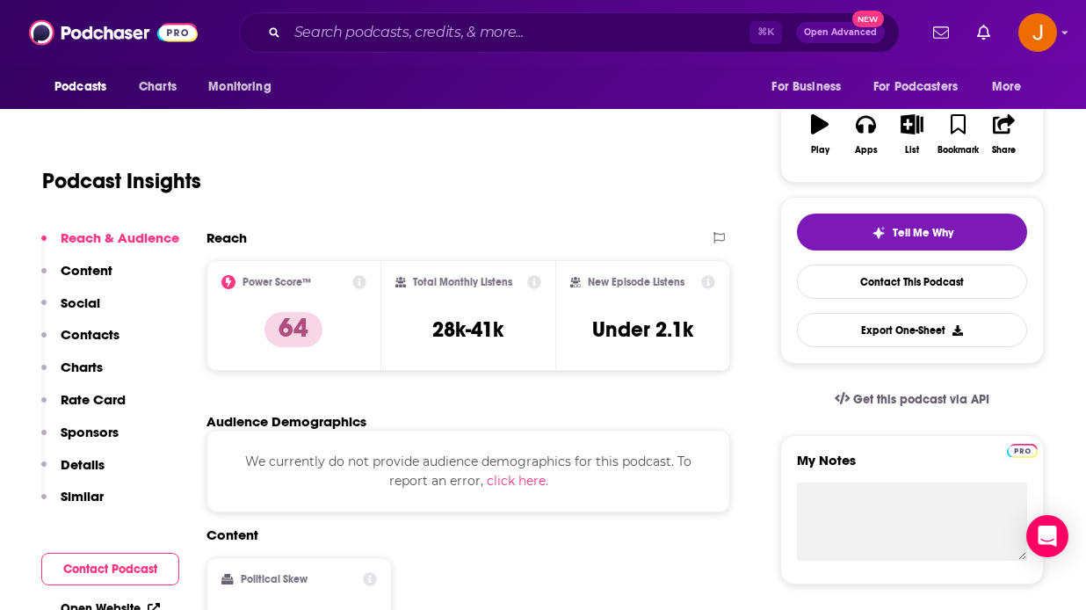
click at [67, 335] on p "Contacts" at bounding box center [90, 334] width 59 height 17
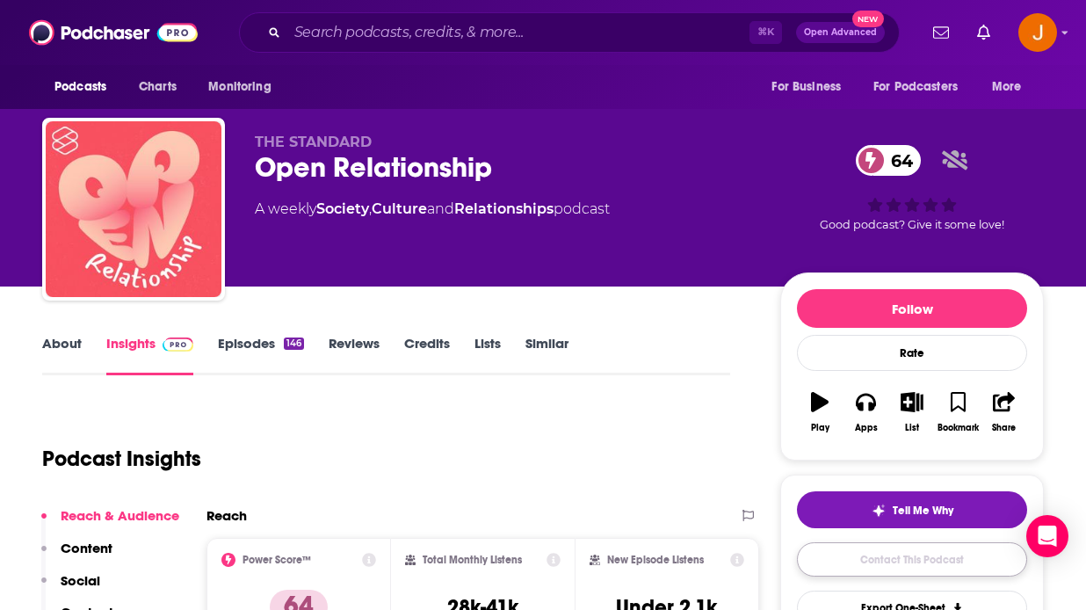
click at [860, 567] on link "Contact This Podcast" at bounding box center [912, 559] width 230 height 34
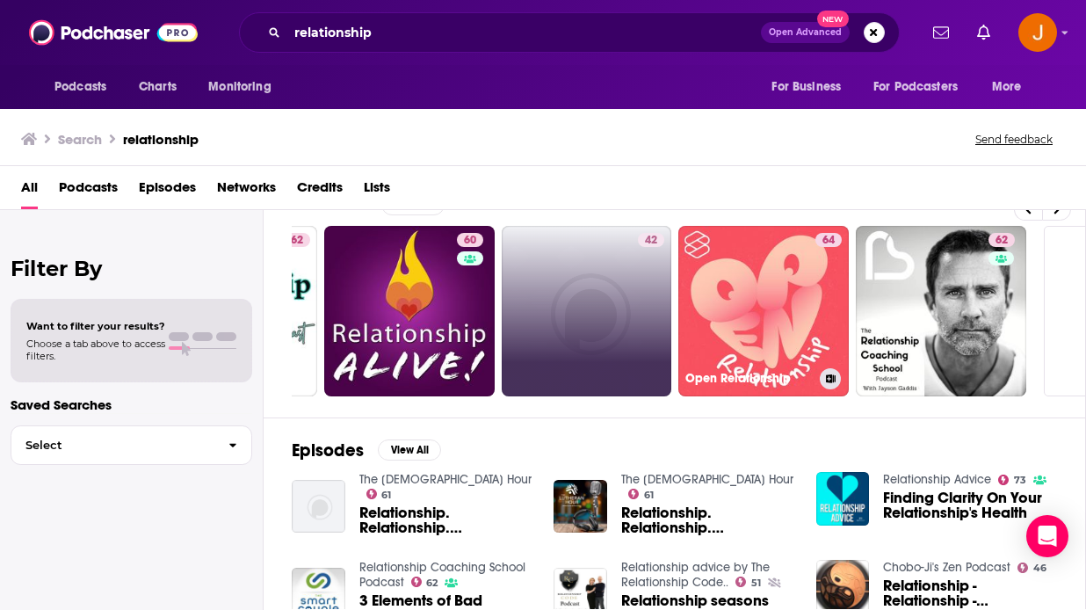
scroll to position [0, 736]
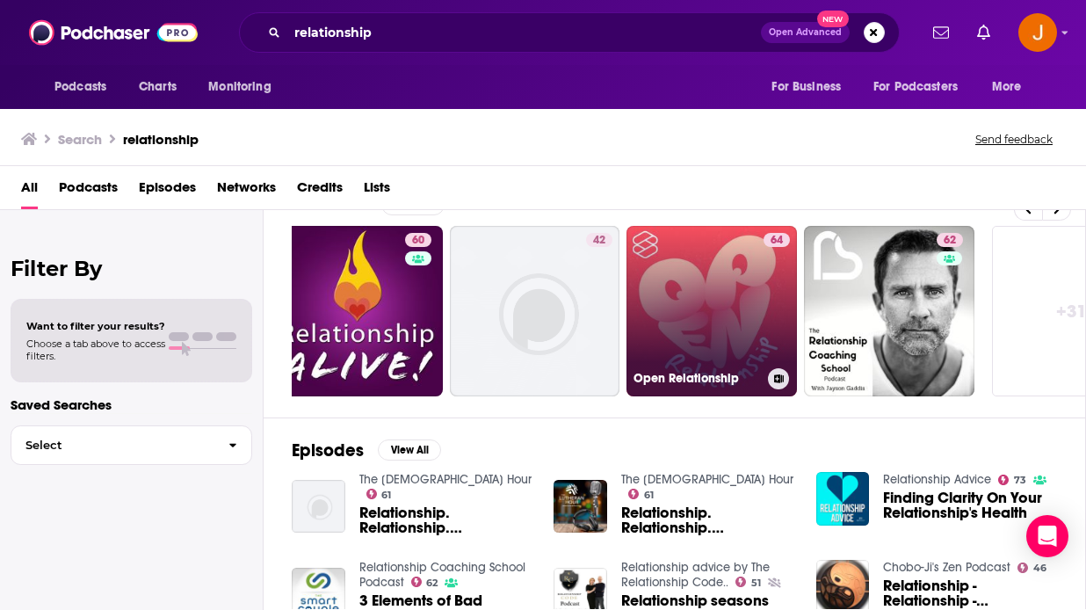
click at [685, 307] on link "64 Open Relationship" at bounding box center [711, 311] width 170 height 170
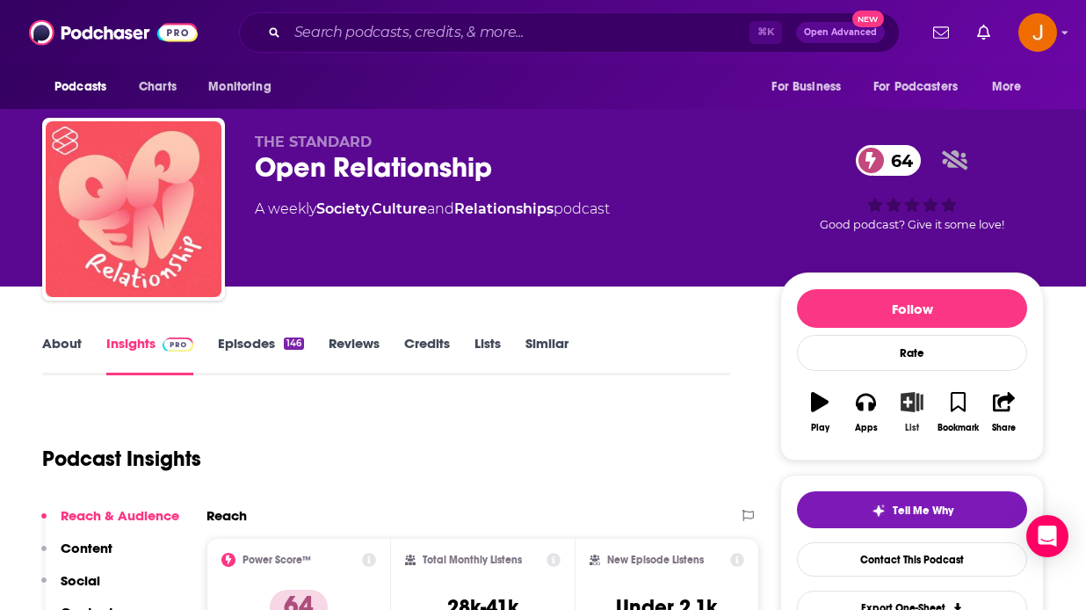
click at [910, 407] on icon "button" at bounding box center [912, 401] width 22 height 19
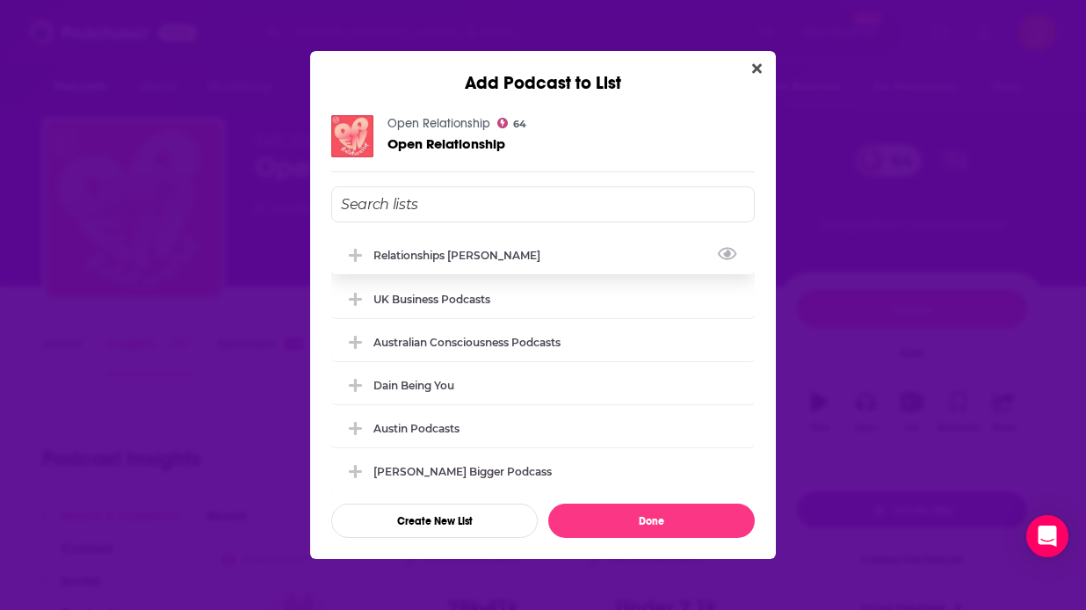
click at [538, 266] on div "Relationships [PERSON_NAME]" at bounding box center [542, 254] width 423 height 39
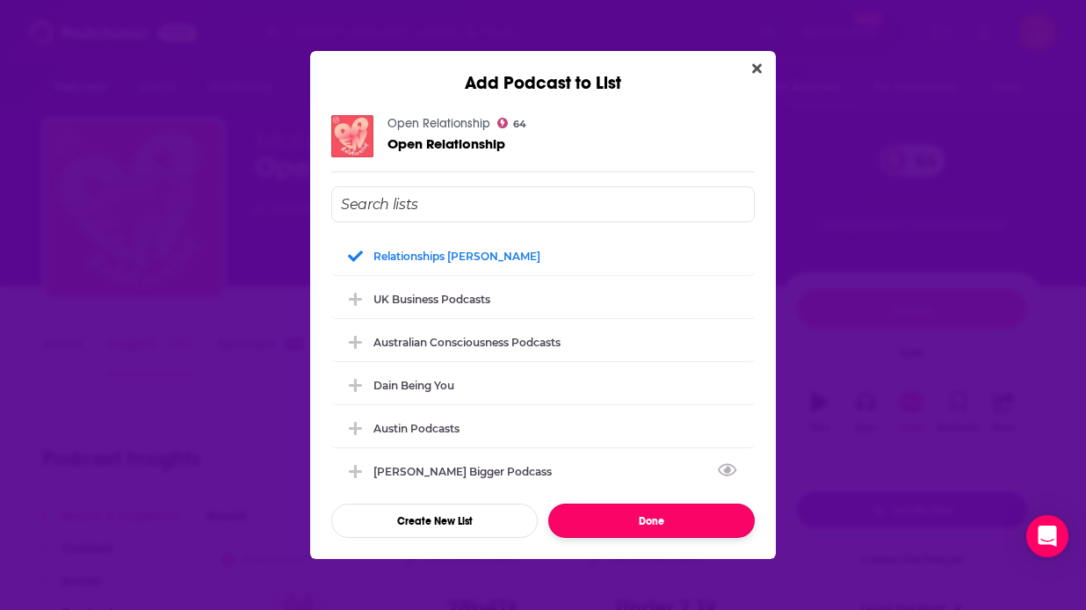
click at [630, 513] on button "Done" at bounding box center [651, 520] width 206 height 34
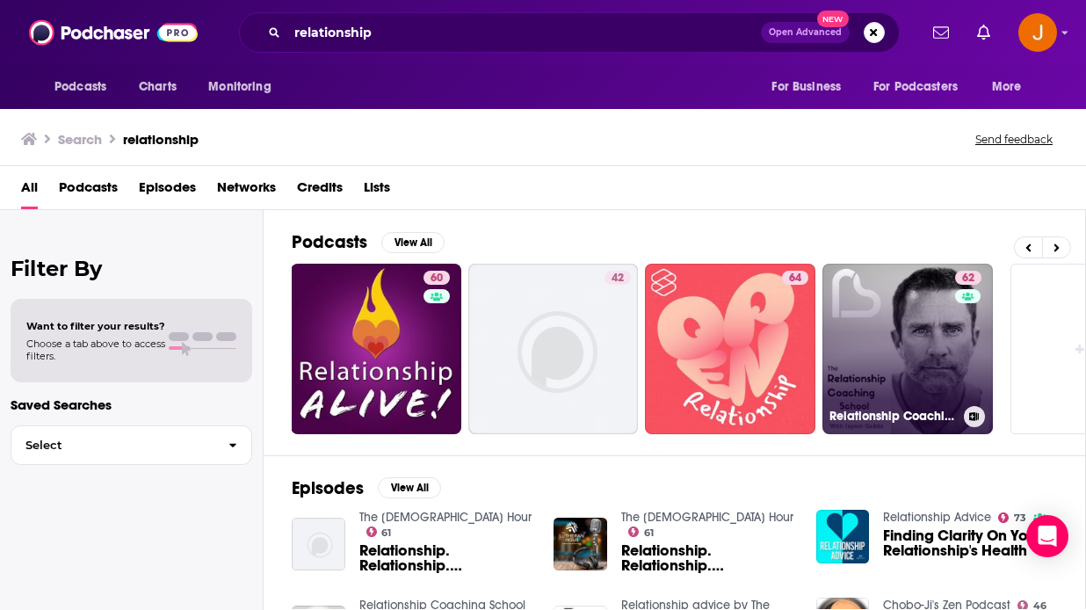
scroll to position [0, 820]
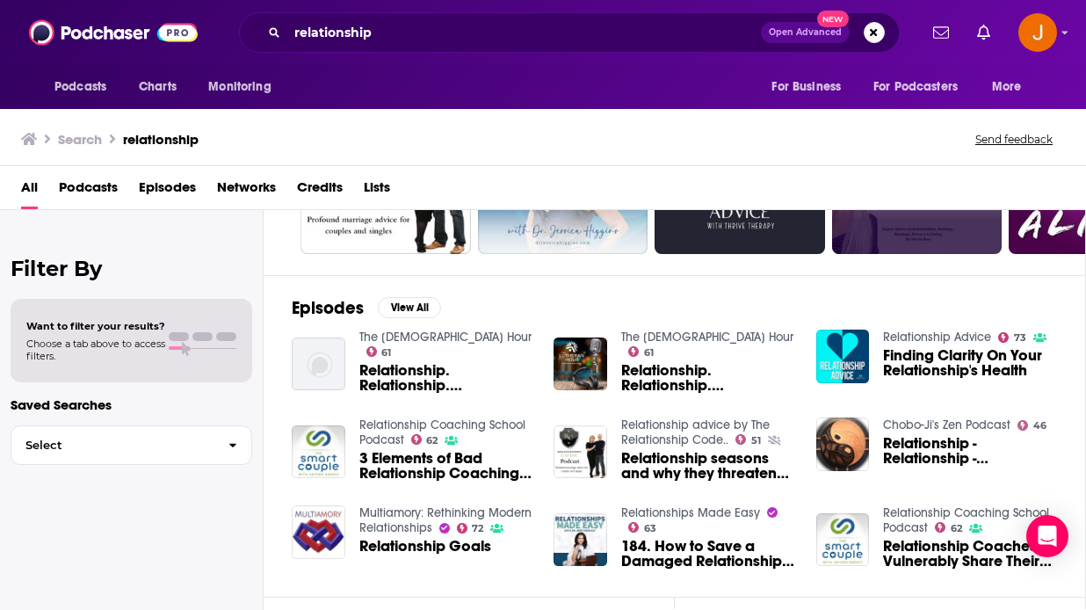
scroll to position [182, 0]
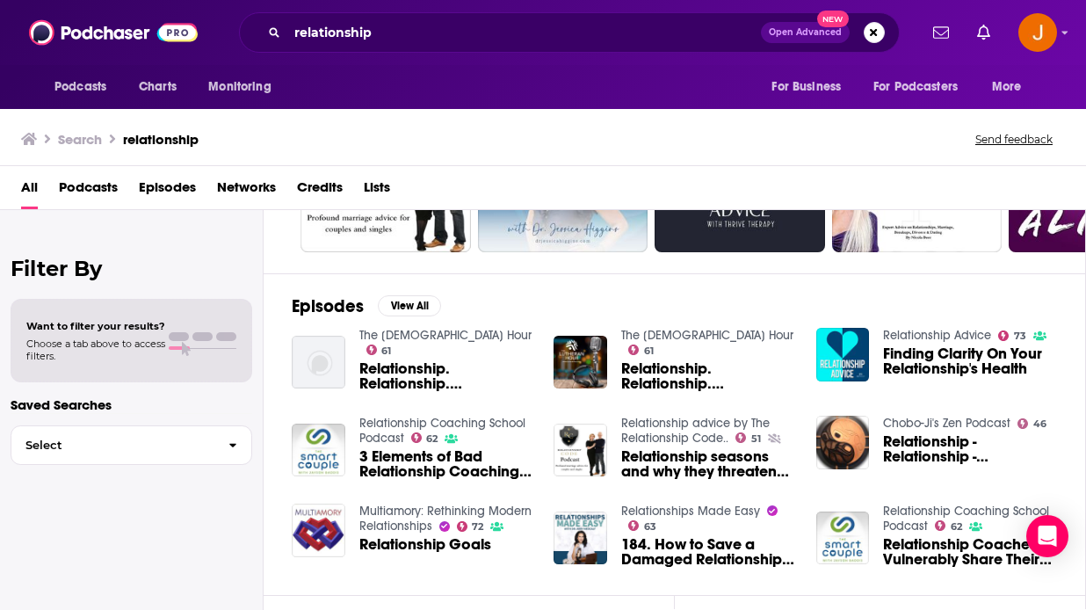
click at [822, 30] on span "Open Advanced" at bounding box center [805, 32] width 73 height 9
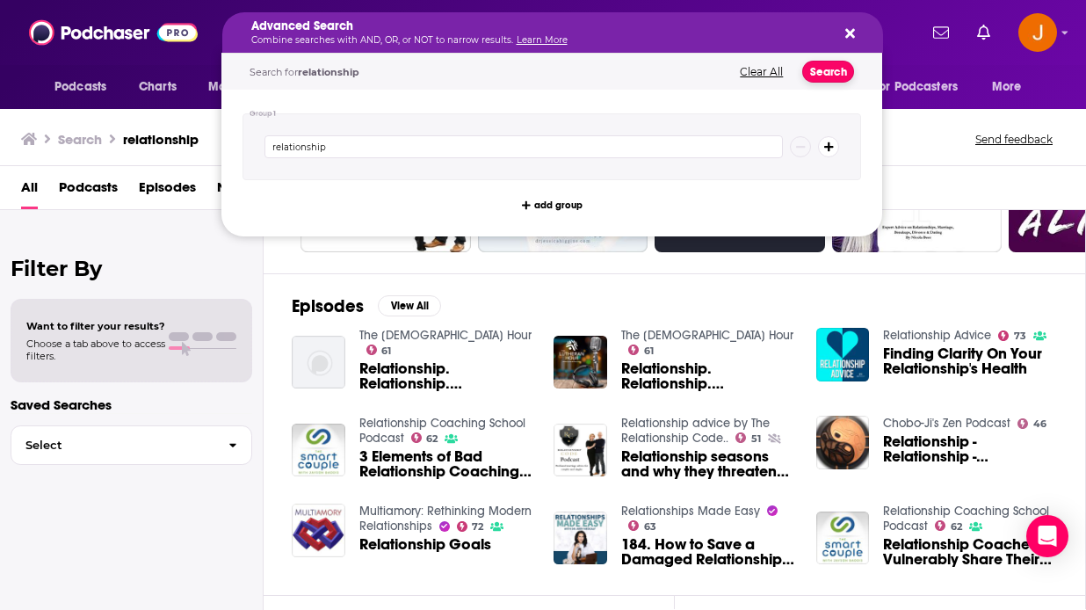
click at [828, 74] on button "Search" at bounding box center [828, 72] width 52 height 22
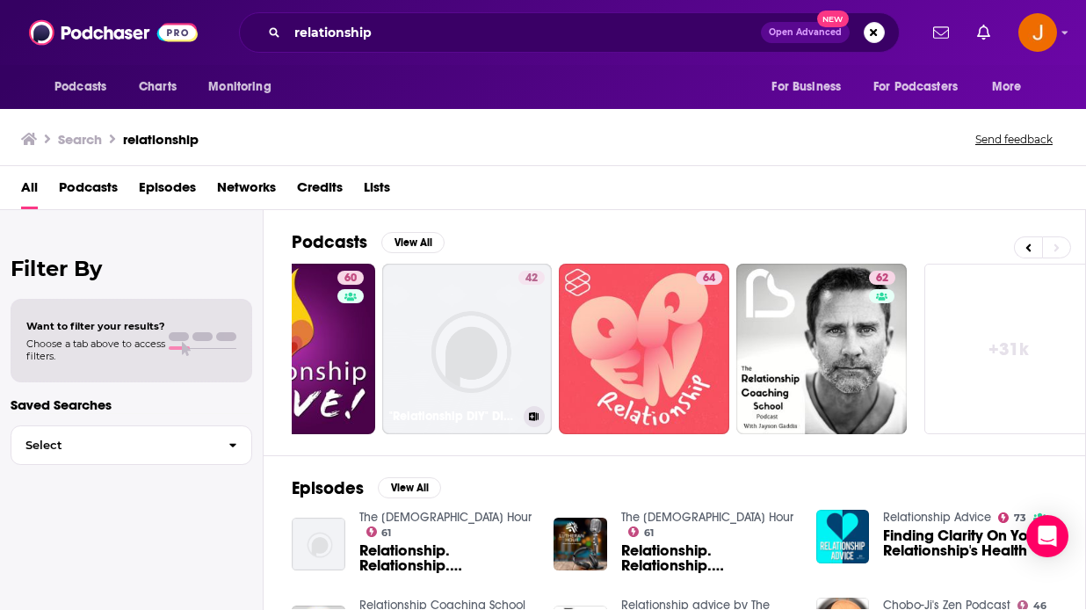
scroll to position [0, 820]
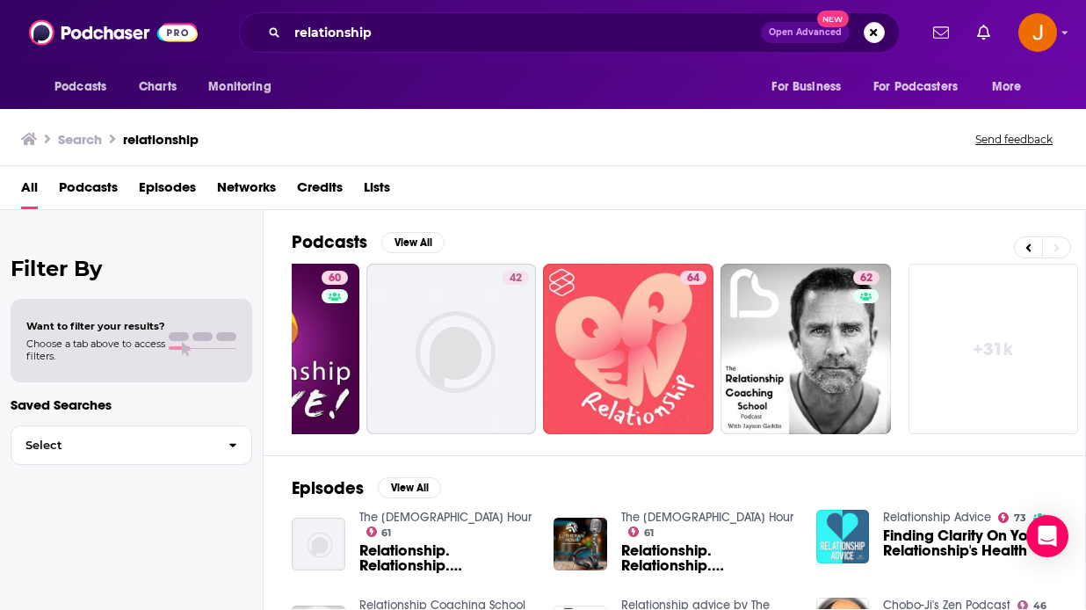
click at [835, 528] on img "Finding Clarity On Your Relationship's Health" at bounding box center [843, 536] width 54 height 54
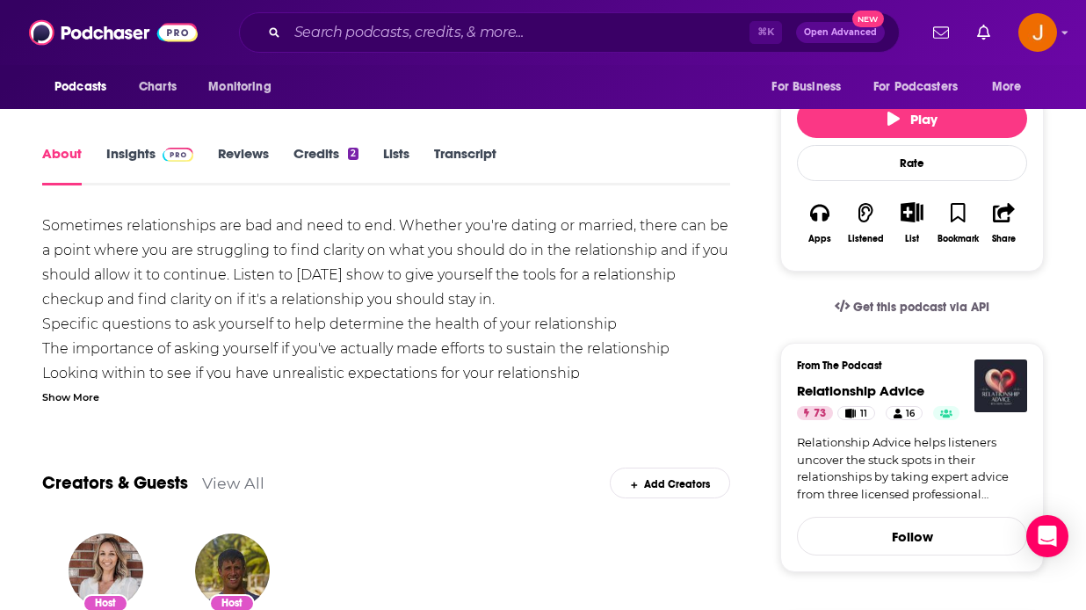
scroll to position [150, 0]
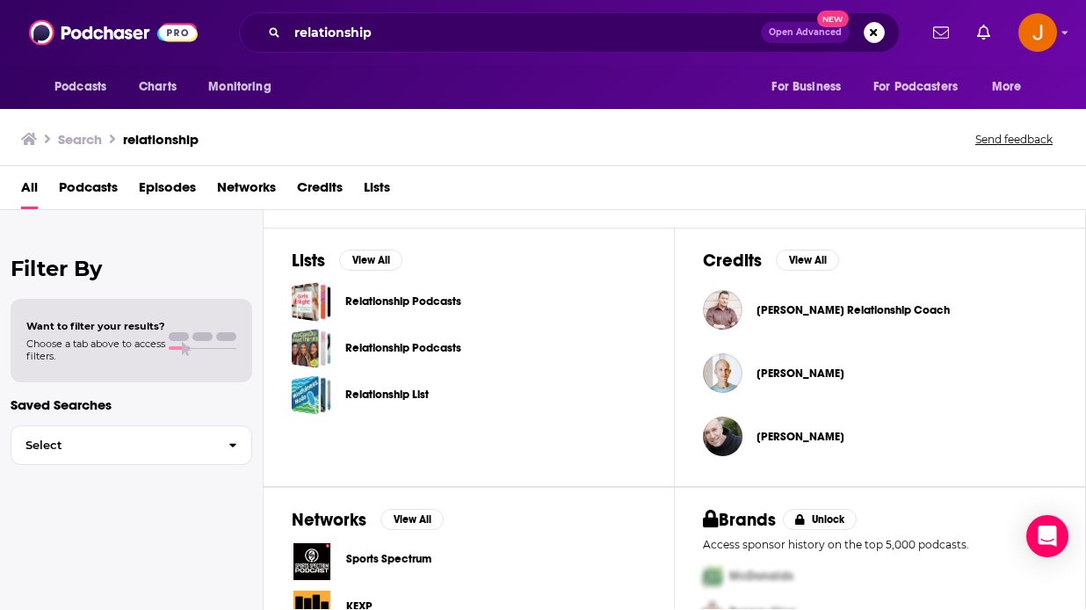
scroll to position [627, 0]
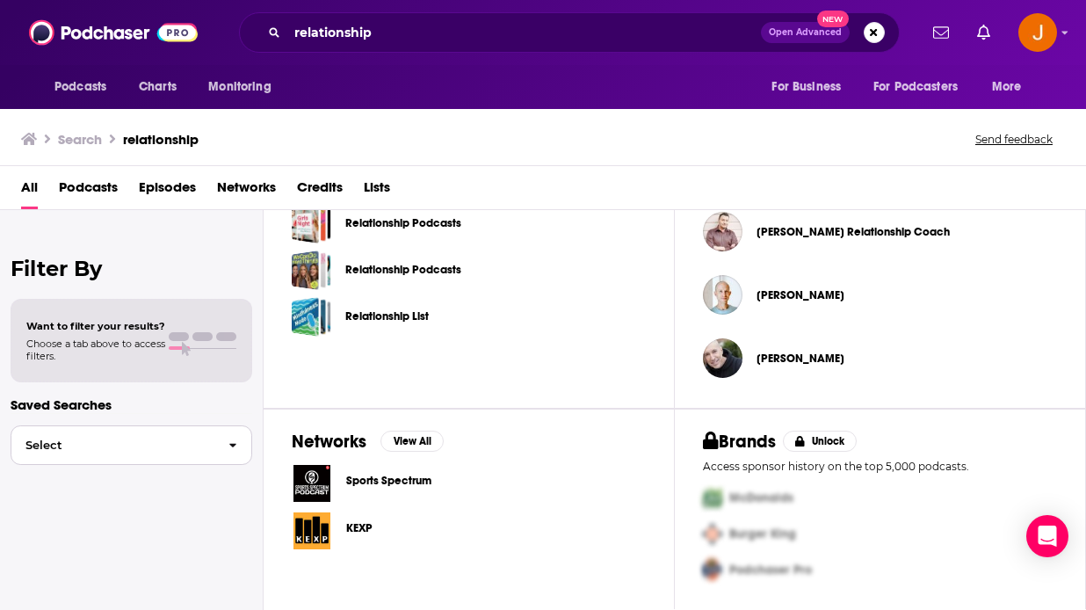
click at [131, 442] on span "Select" at bounding box center [112, 444] width 203 height 11
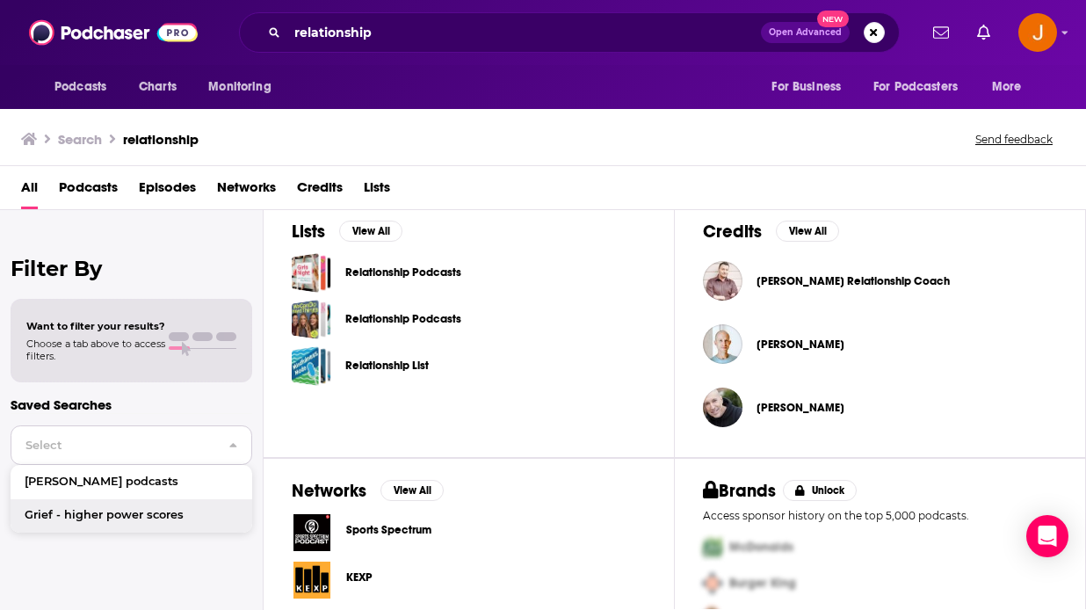
scroll to position [552, 0]
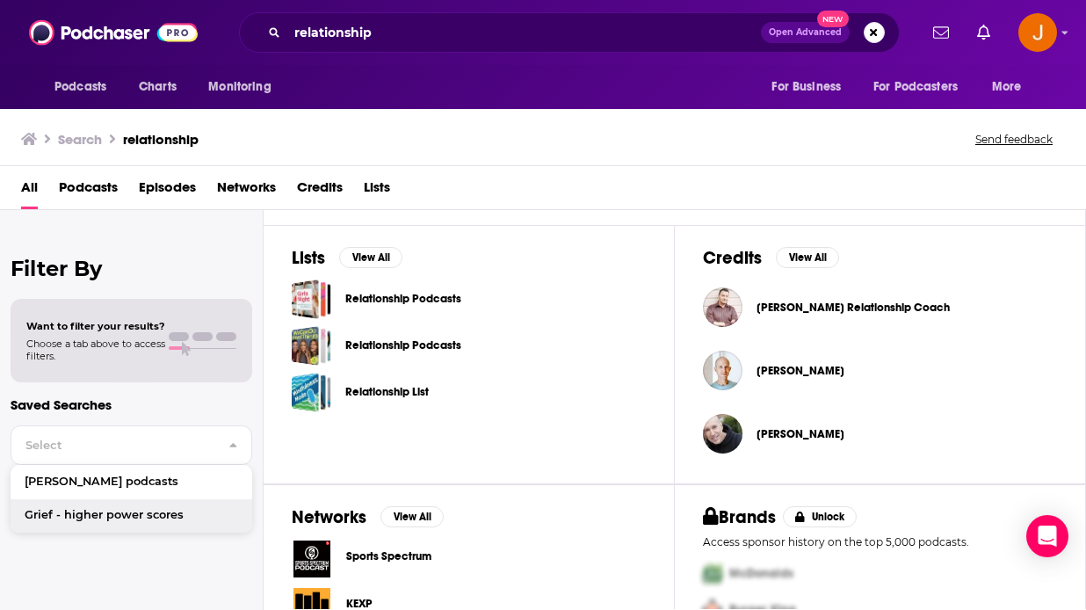
click at [603, 372] on div "Relationship List" at bounding box center [469, 392] width 354 height 40
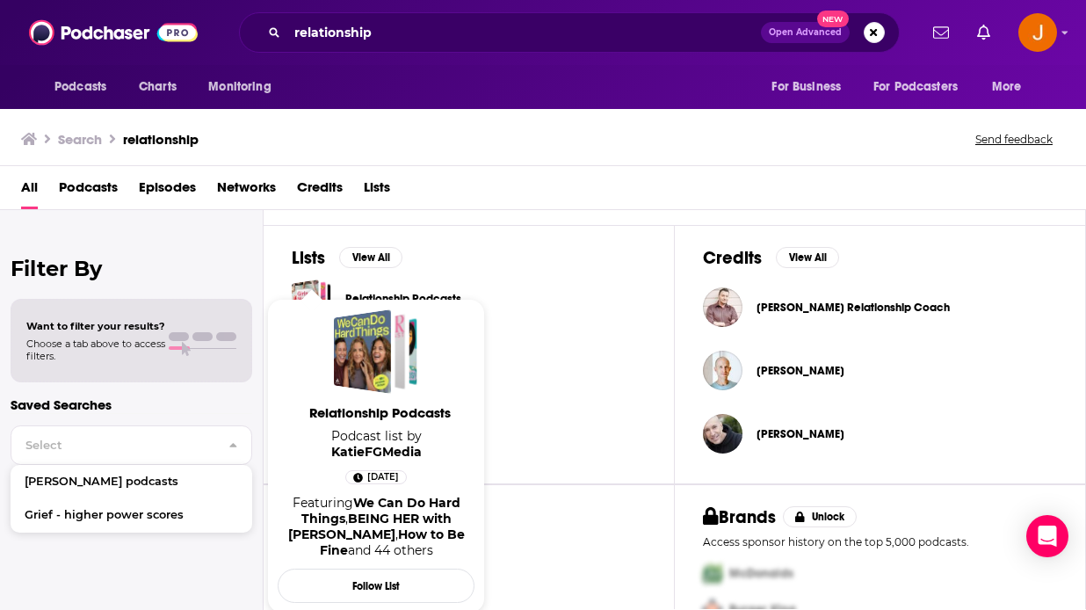
click at [372, 410] on span "Relationship Podcasts" at bounding box center [379, 412] width 197 height 17
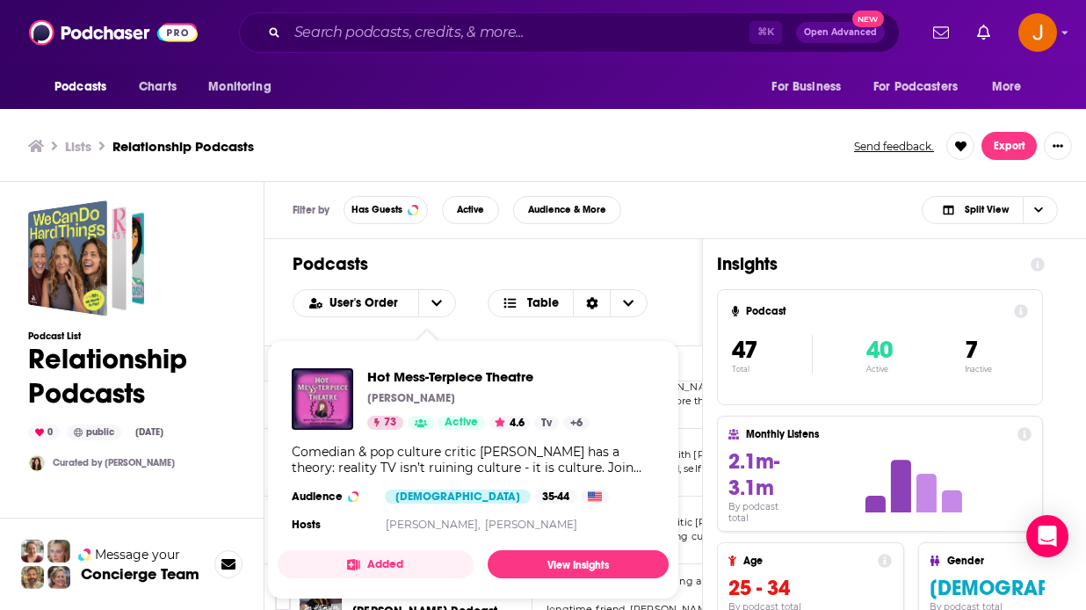
scroll to position [5, 0]
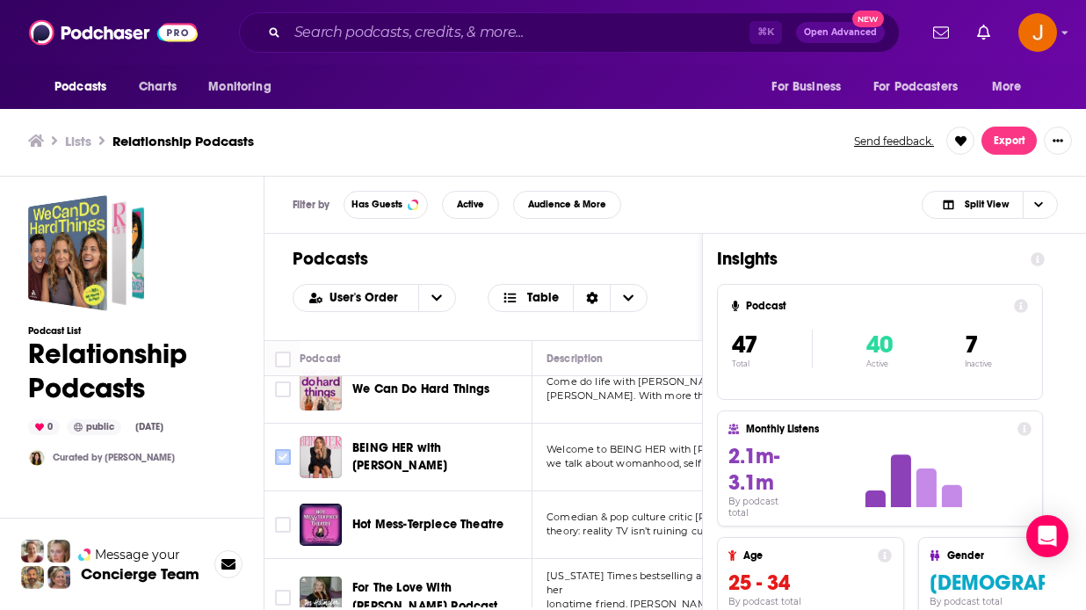
click at [283, 455] on input "Toggle select row" at bounding box center [283, 457] width 16 height 16
checkbox input "true"
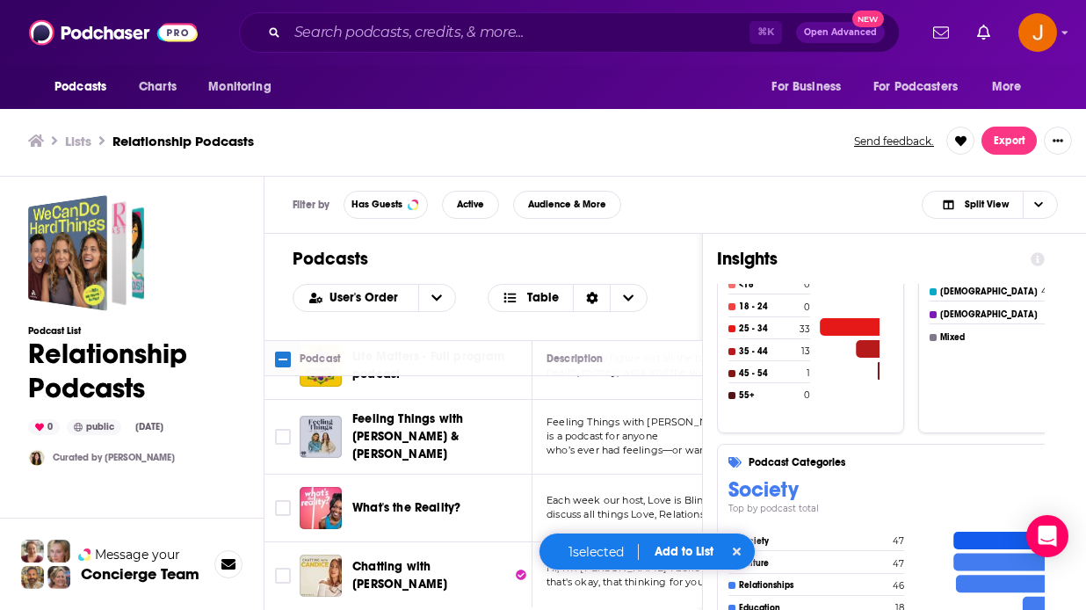
scroll to position [466, 1]
click at [1043, 205] on span "Choose View" at bounding box center [1037, 204] width 30 height 26
click at [717, 184] on div "Filter by Has Guests Active Audience & More Split View Split View Podcast Only …" at bounding box center [674, 205] width 821 height 57
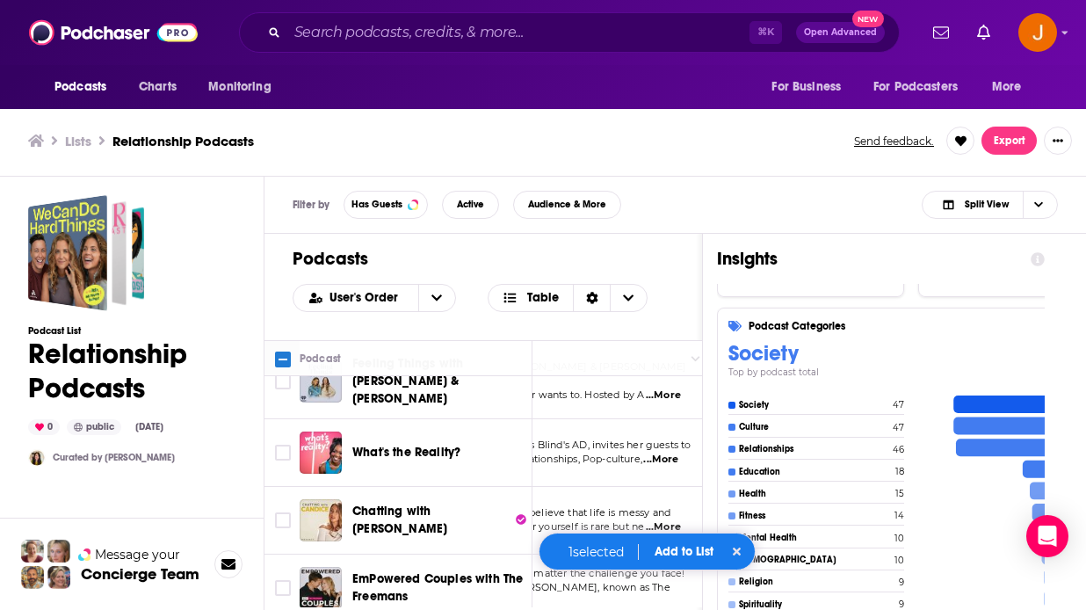
scroll to position [522, 148]
click at [273, 508] on td at bounding box center [281, 521] width 35 height 68
click at [279, 512] on input "Toggle select row" at bounding box center [283, 520] width 16 height 16
checkbox input "true"
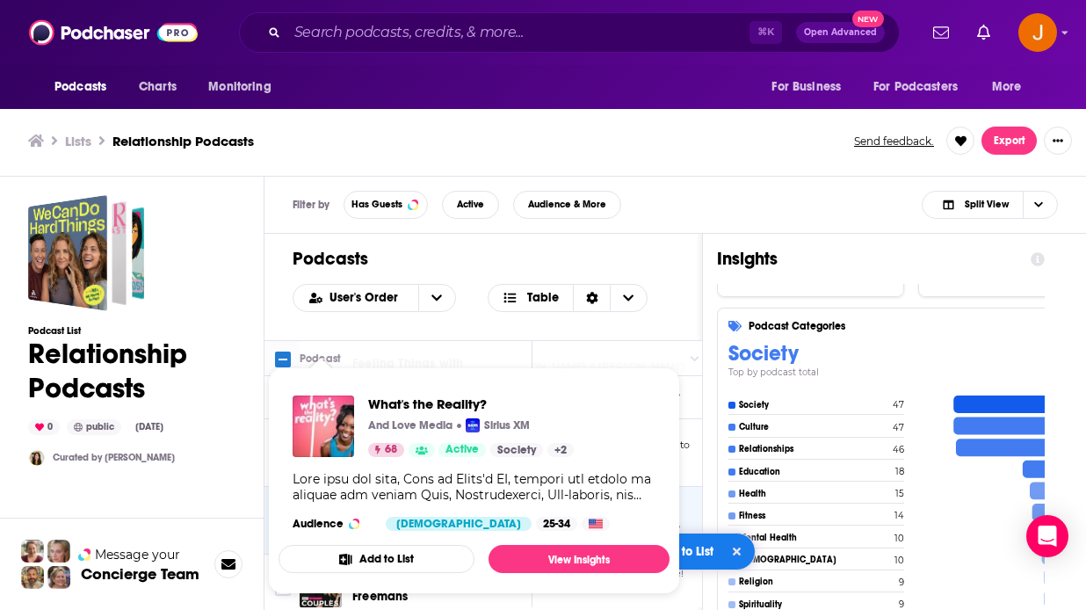
click at [355, 555] on button "Add to List" at bounding box center [376, 559] width 196 height 28
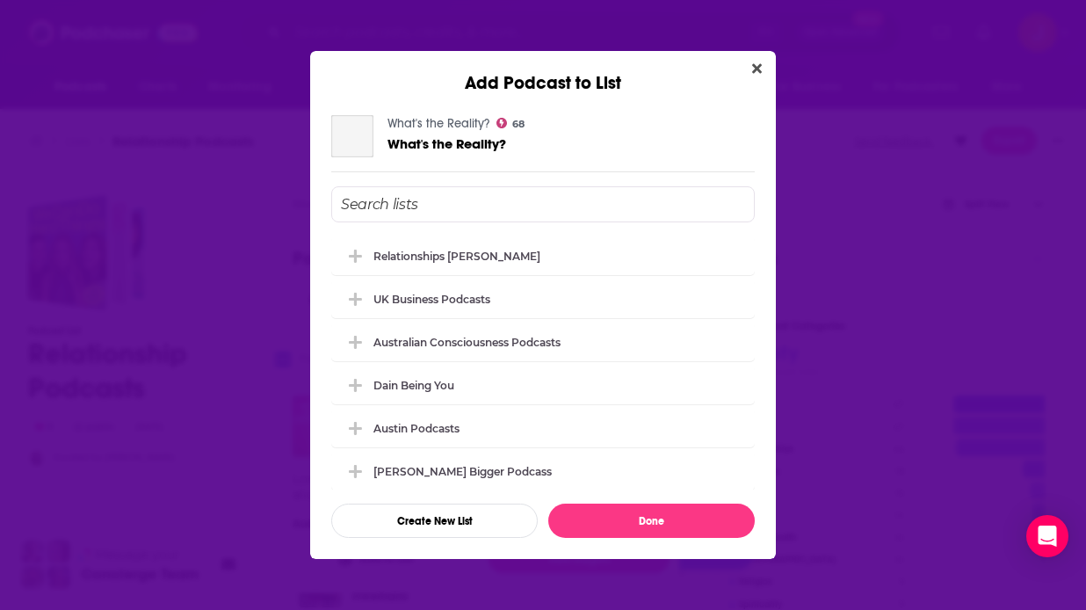
scroll to position [0, 0]
click at [528, 265] on div "Relationships [PERSON_NAME]" at bounding box center [542, 254] width 423 height 39
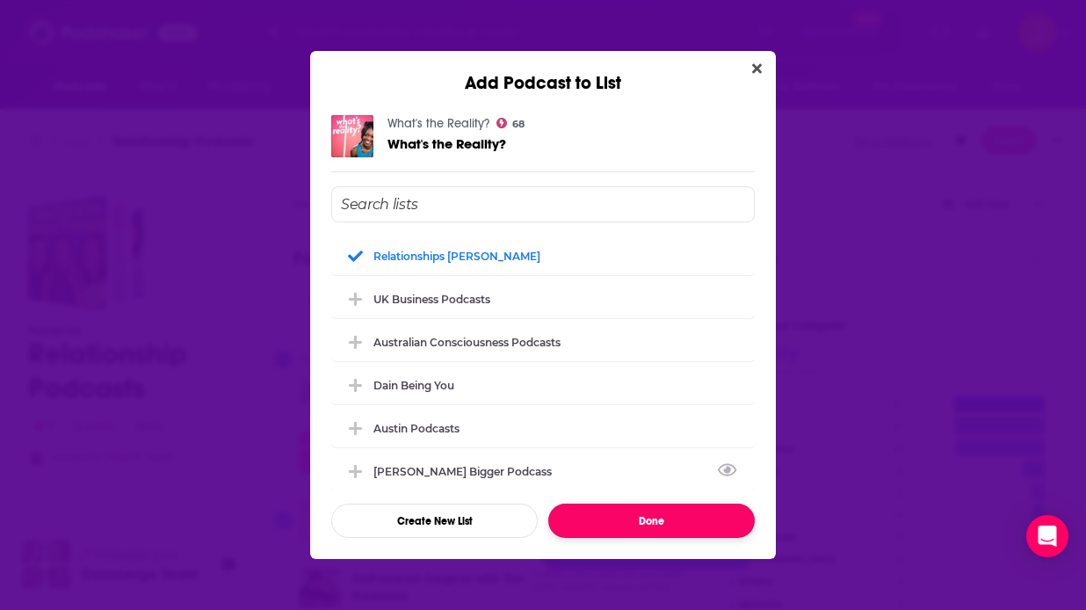
click at [608, 522] on button "Done" at bounding box center [651, 520] width 206 height 34
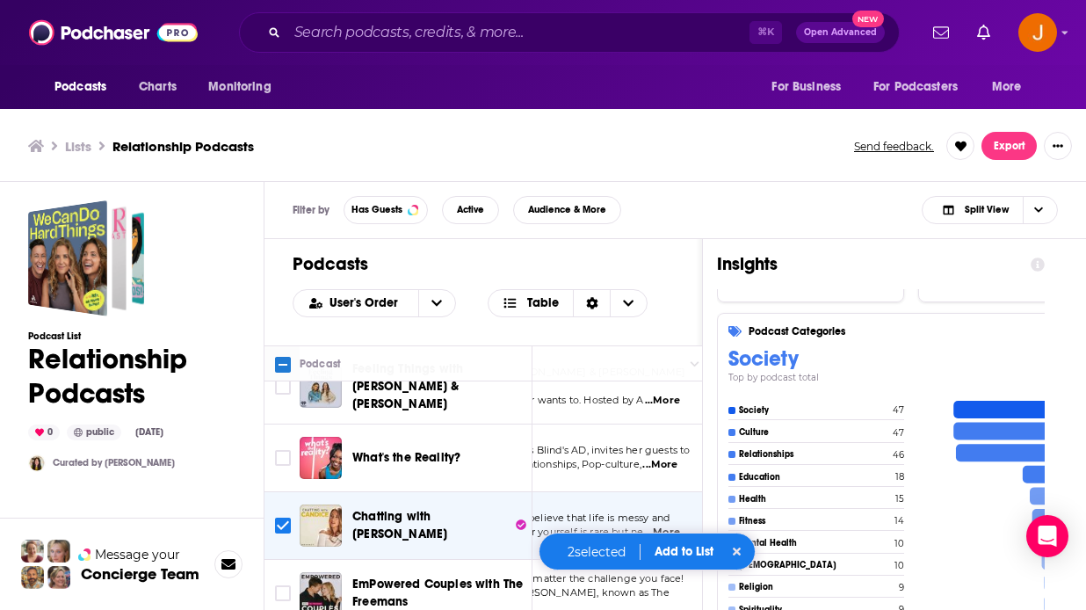
scroll to position [5, 0]
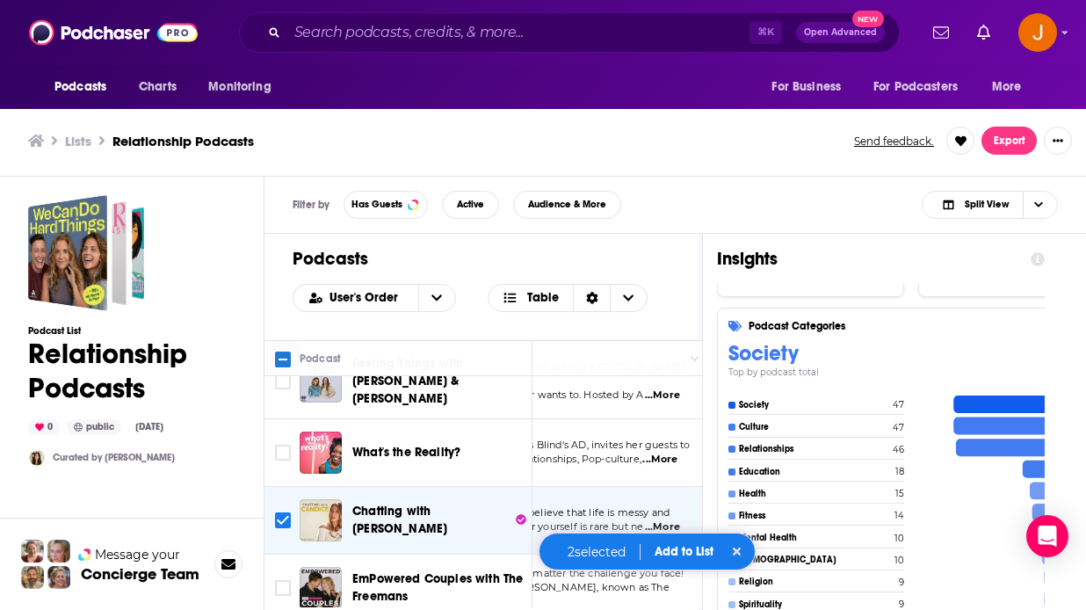
click at [395, 506] on div "Chatting with [PERSON_NAME]" at bounding box center [443, 520] width 183 height 42
click at [395, 503] on span "Chatting with [PERSON_NAME]" at bounding box center [399, 519] width 95 height 32
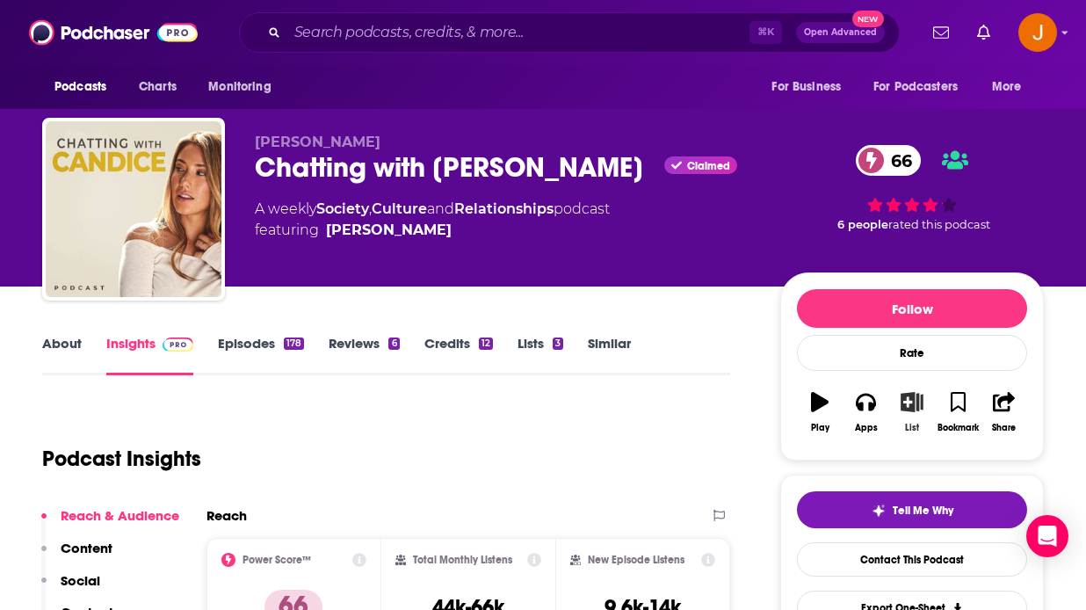
click at [916, 411] on icon "button" at bounding box center [911, 401] width 22 height 19
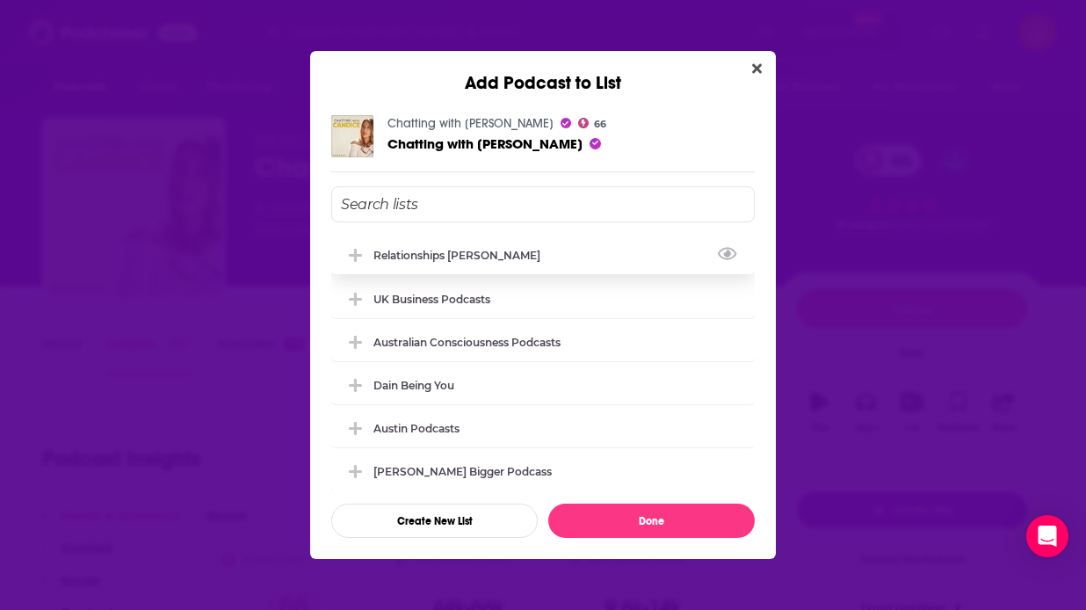
click at [599, 254] on div "Relationships [PERSON_NAME]" at bounding box center [542, 254] width 423 height 39
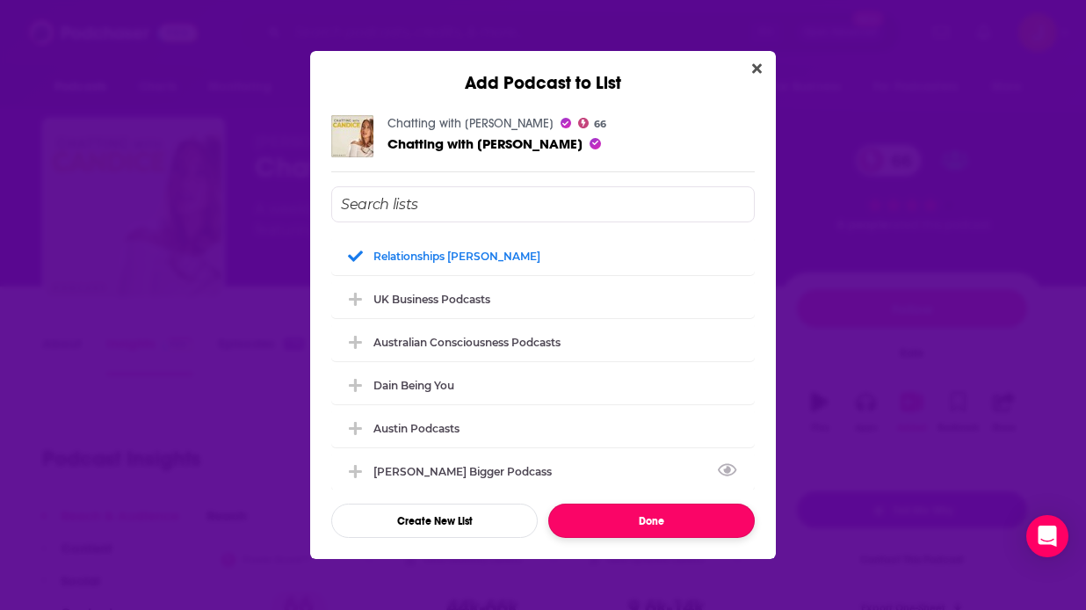
click at [625, 518] on button "Done" at bounding box center [651, 520] width 206 height 34
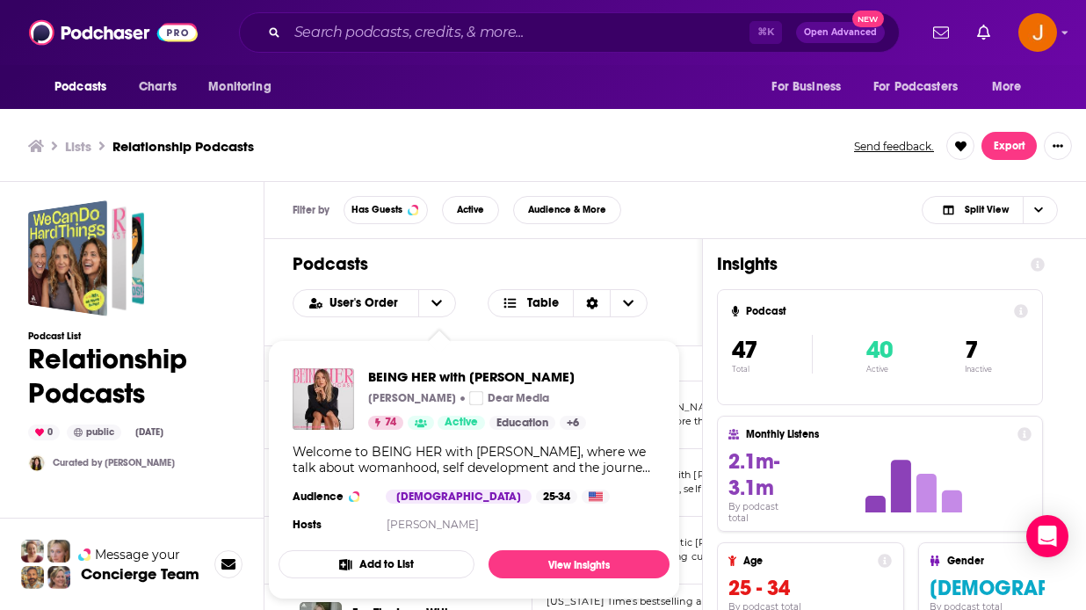
click at [455, 466] on div "Welcome to BEING HER with [PERSON_NAME], where we talk about womanhood, self de…" at bounding box center [473, 460] width 363 height 32
click at [415, 555] on button "Add to List" at bounding box center [376, 564] width 196 height 28
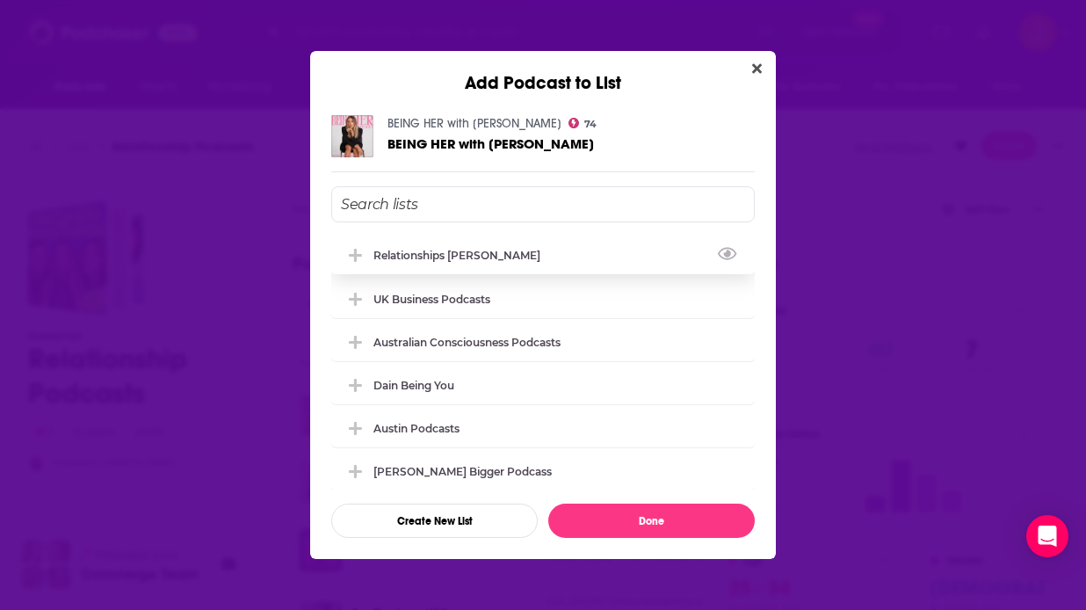
click at [580, 263] on div "Relationships [PERSON_NAME]" at bounding box center [542, 254] width 423 height 39
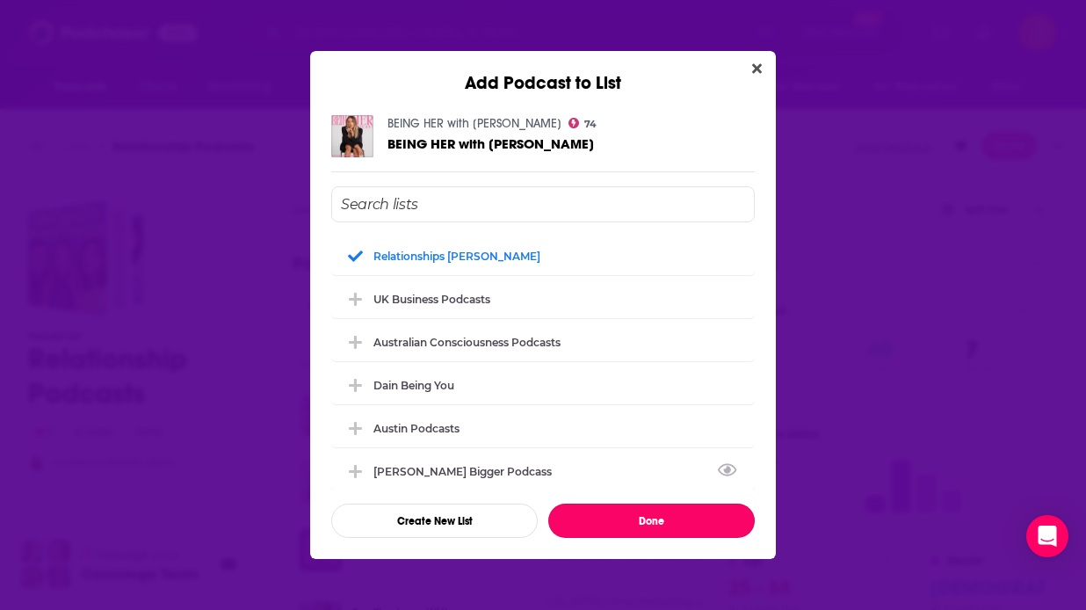
click at [611, 512] on button "Done" at bounding box center [651, 520] width 206 height 34
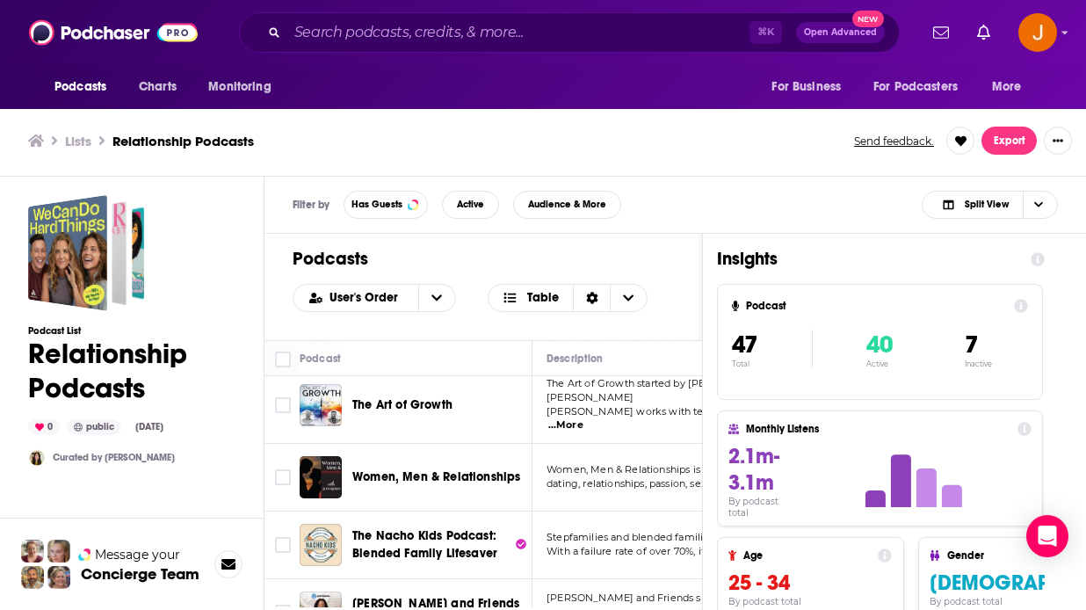
scroll to position [1251, 5]
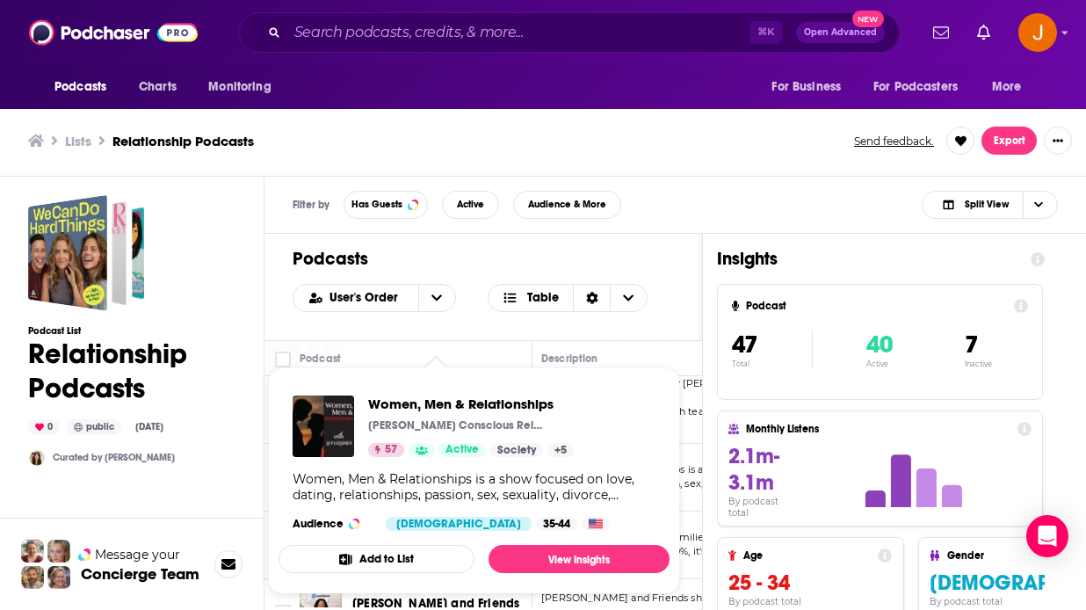
click at [407, 440] on div "Women, Men & Relationships [PERSON_NAME] Conscious Relationships and Self Love …" at bounding box center [471, 425] width 206 height 61
click at [433, 554] on button "Add to List" at bounding box center [376, 559] width 196 height 28
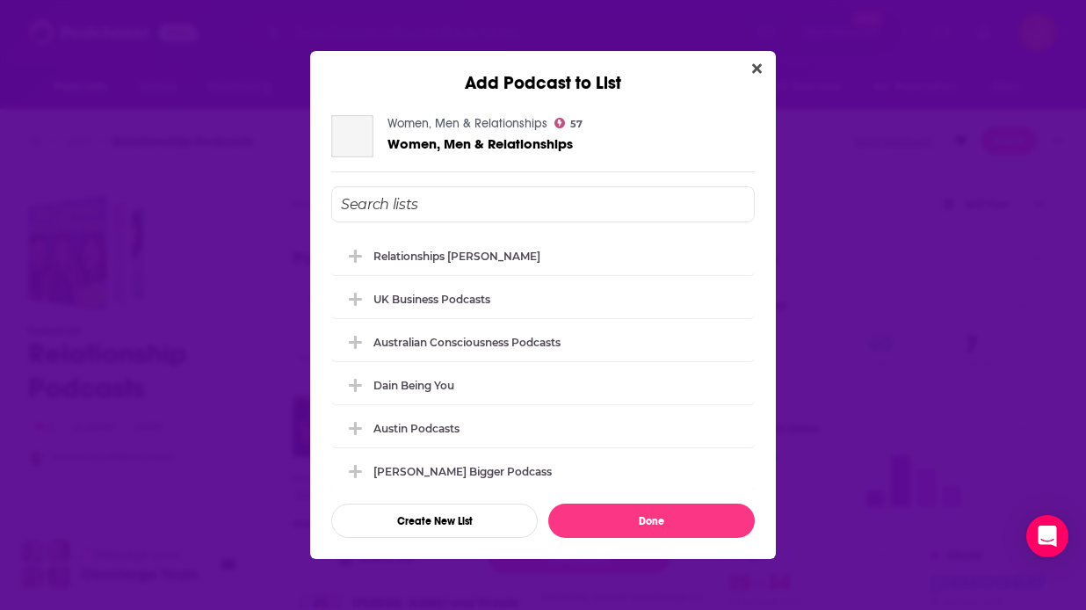
scroll to position [0, 0]
click at [435, 261] on div "Relationships [PERSON_NAME]" at bounding box center [542, 254] width 423 height 39
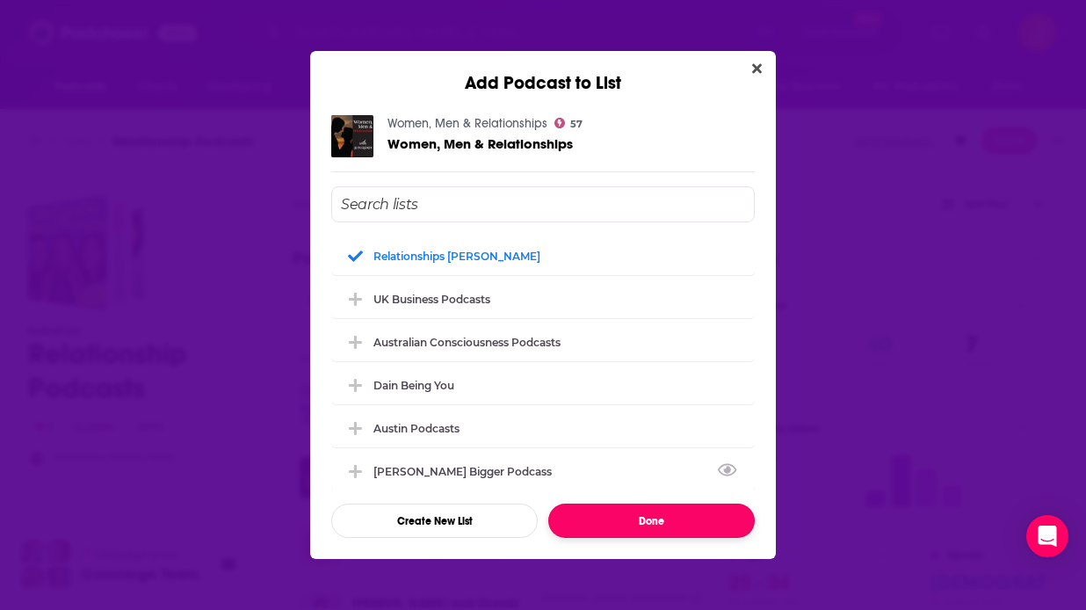
click at [647, 526] on button "Done" at bounding box center [651, 520] width 206 height 34
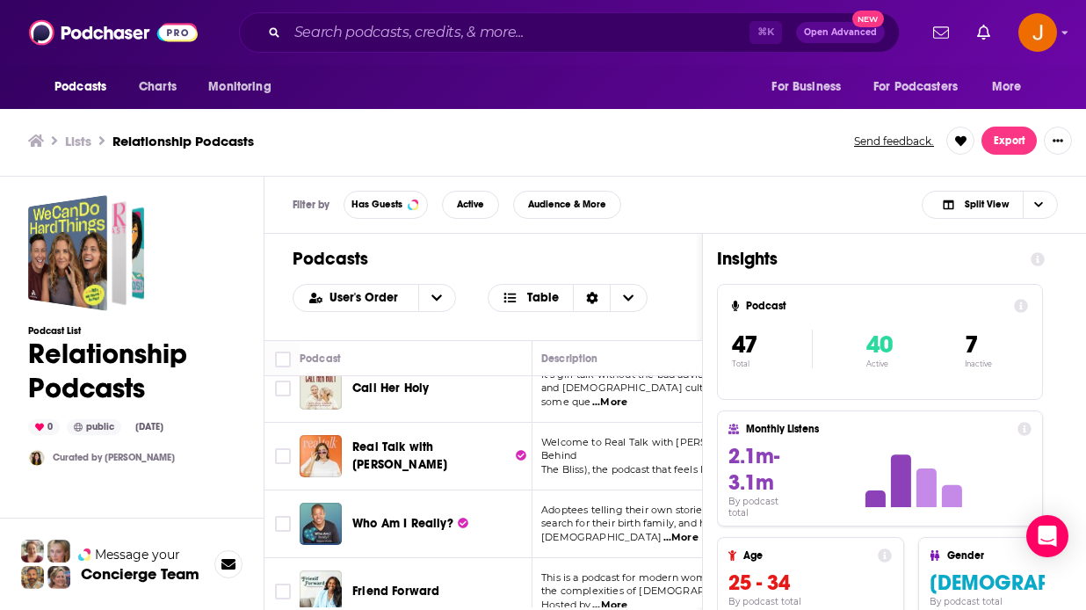
scroll to position [1711, 5]
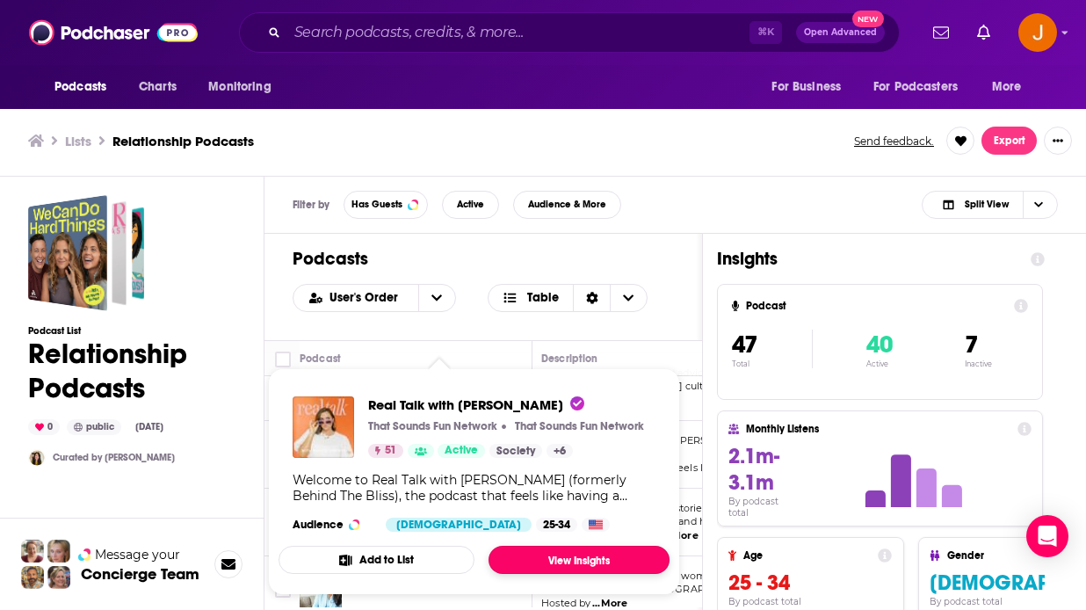
click at [527, 559] on link "View Insights" at bounding box center [578, 559] width 181 height 28
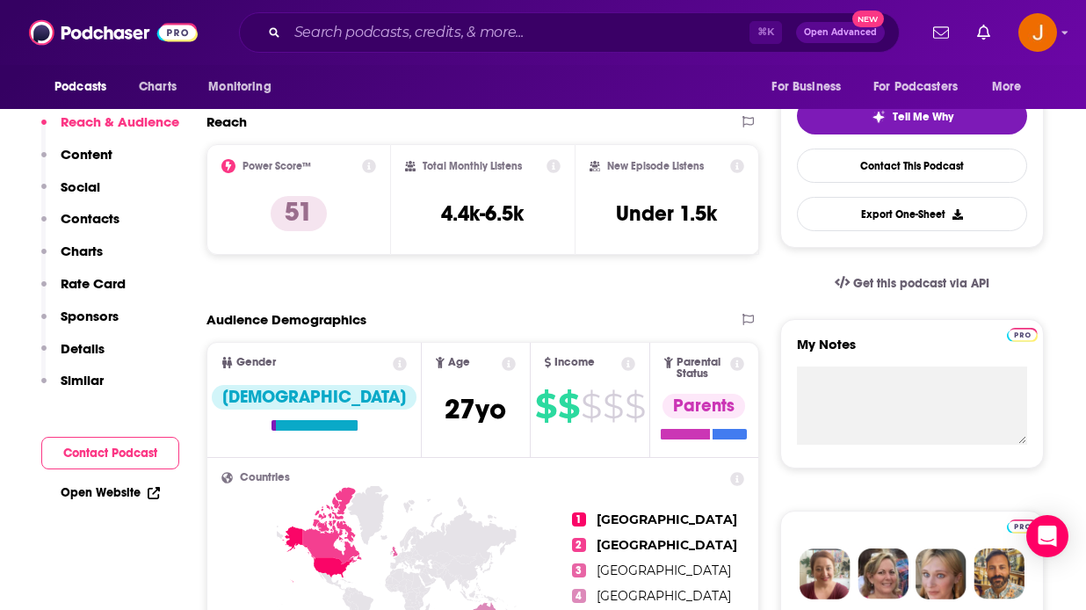
scroll to position [164, 0]
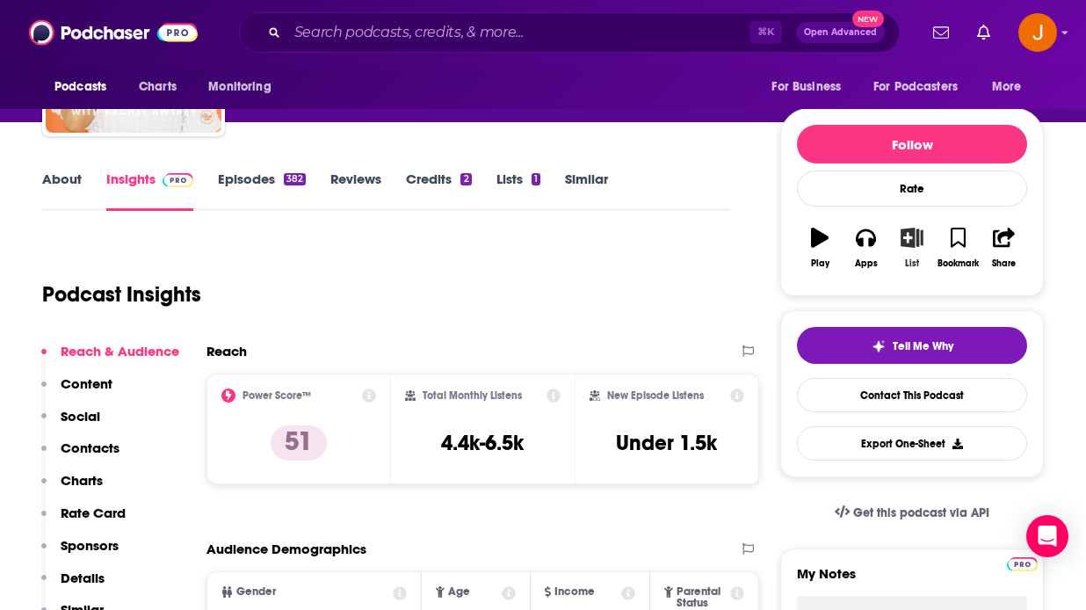
click at [915, 235] on icon "button" at bounding box center [911, 236] width 22 height 19
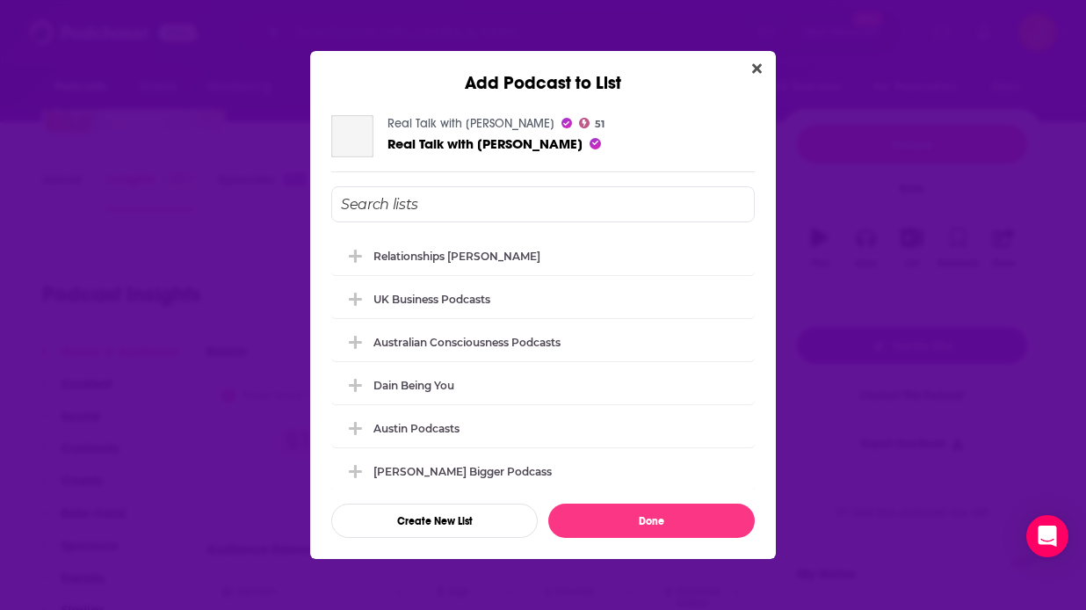
scroll to position [0, 0]
click at [561, 262] on div "Relationships [PERSON_NAME]" at bounding box center [542, 254] width 423 height 39
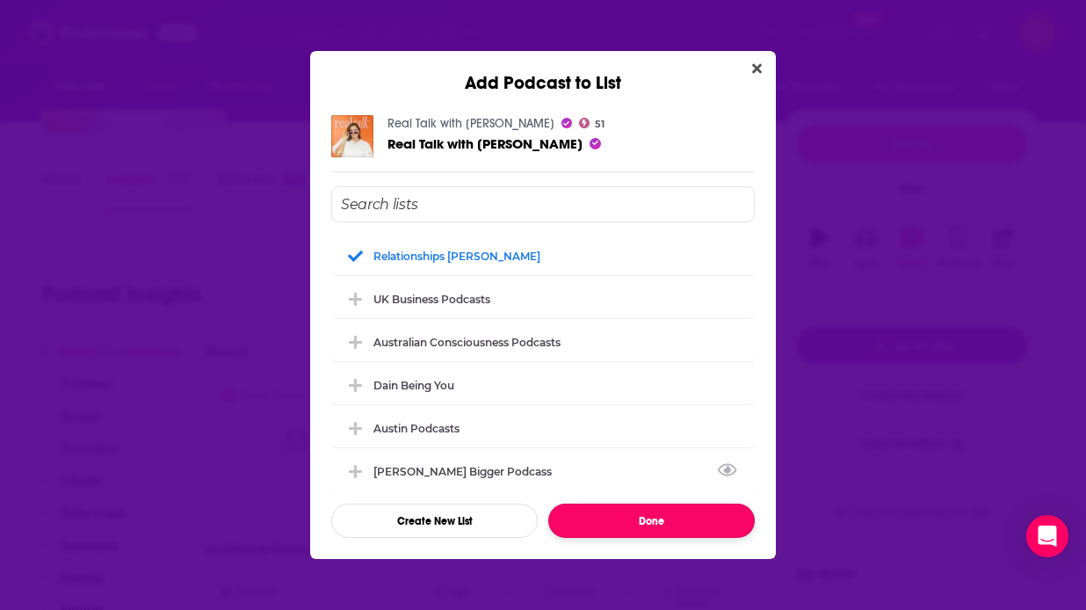
click at [598, 519] on button "Done" at bounding box center [651, 520] width 206 height 34
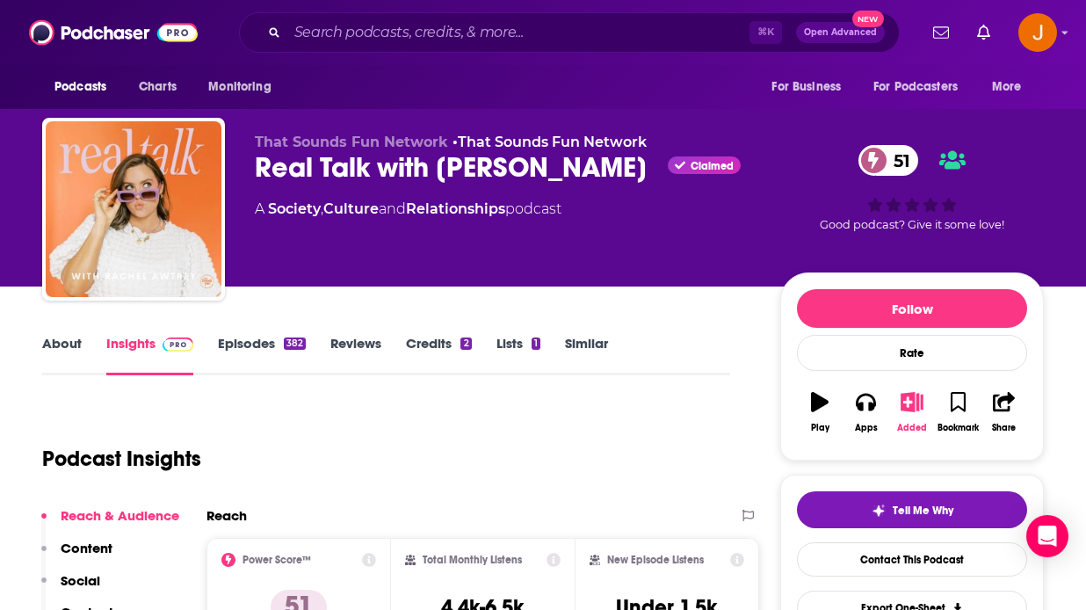
scroll to position [164, 0]
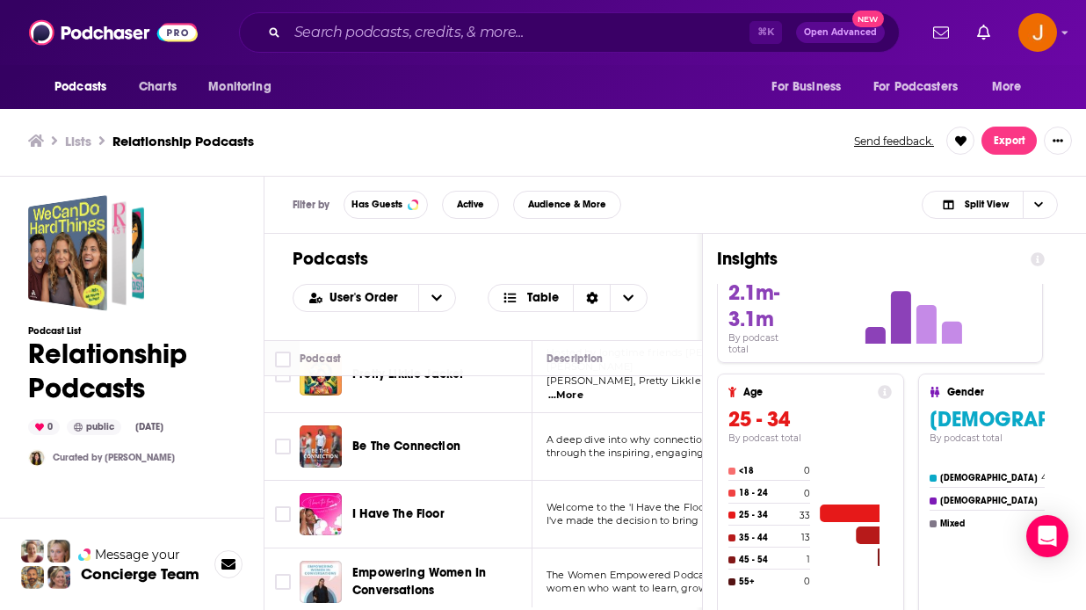
scroll to position [2968, 0]
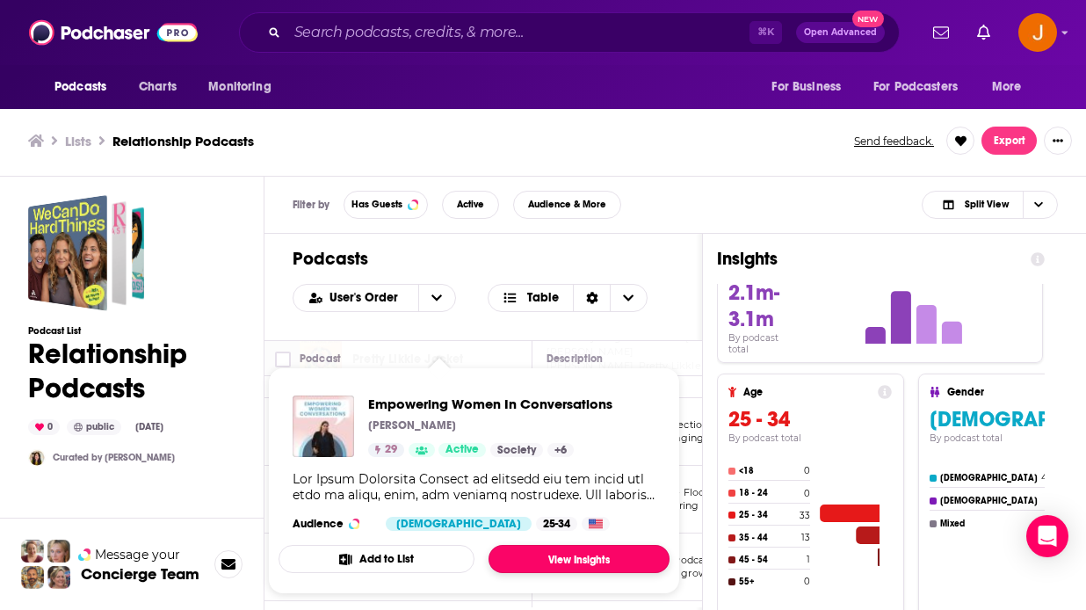
click at [514, 557] on link "View Insights" at bounding box center [578, 559] width 181 height 28
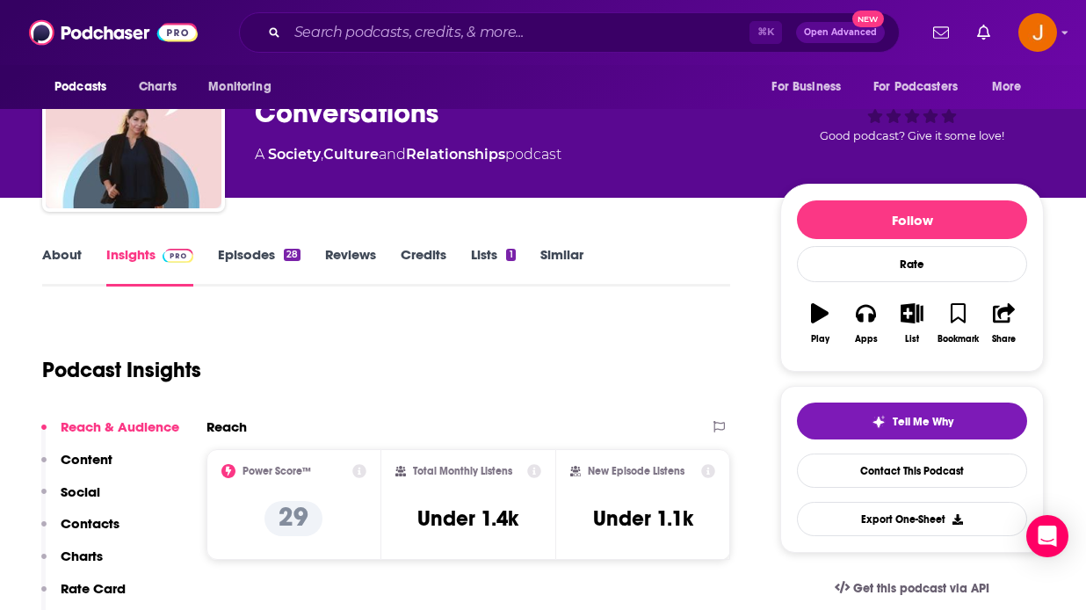
scroll to position [108, 0]
